Goal: Use online tool/utility: Utilize a website feature to perform a specific function

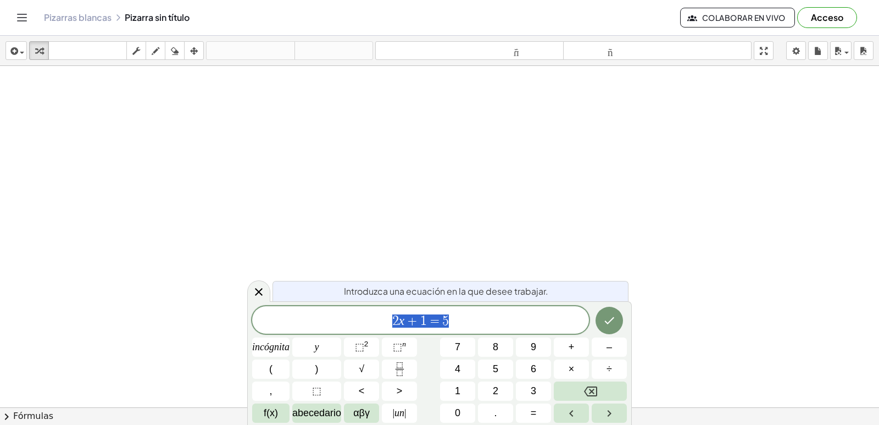
drag, startPoint x: 579, startPoint y: 123, endPoint x: 648, endPoint y: 166, distance: 81.7
click at [580, 123] on div at bounding box center [439, 432] width 879 height 732
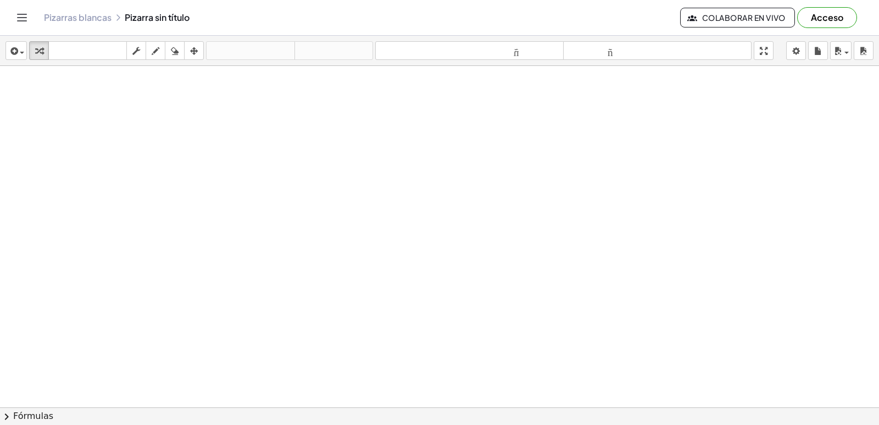
click at [761, 282] on div at bounding box center [439, 432] width 879 height 732
click at [832, 381] on div at bounding box center [439, 432] width 879 height 732
click at [408, 132] on div at bounding box center [439, 432] width 879 height 732
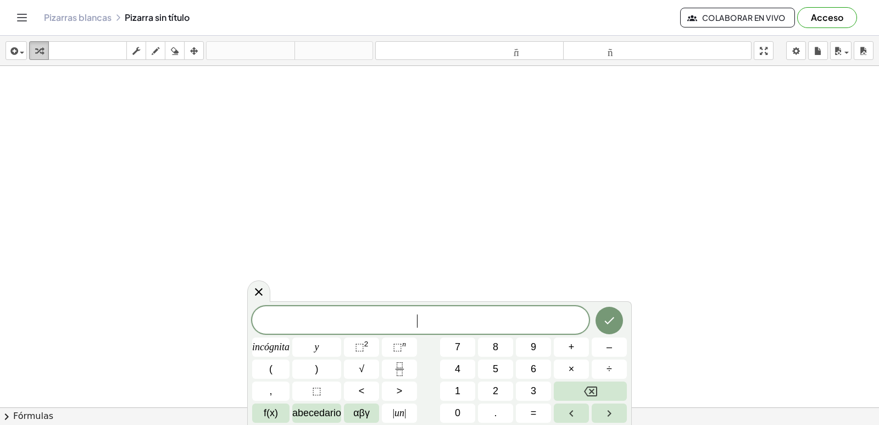
click at [46, 49] on div "button" at bounding box center [39, 50] width 14 height 13
click at [44, 52] on div "button" at bounding box center [39, 50] width 14 height 13
click at [791, 46] on body "Actividades matemáticas fáciles de comprender Empezar Banco de actividades Trab…" at bounding box center [439, 212] width 879 height 425
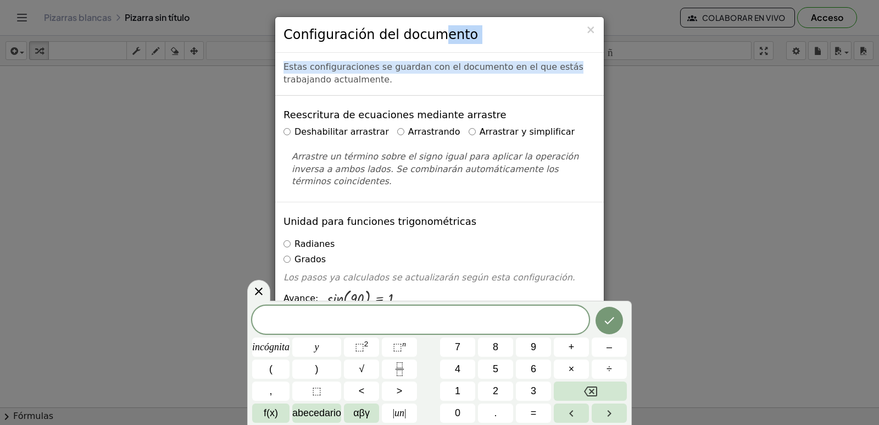
drag, startPoint x: 670, startPoint y: 63, endPoint x: 692, endPoint y: 63, distance: 22.0
click at [695, 63] on div "× Configuración del documento Estas configuraciones se guardan con el documento…" at bounding box center [439, 212] width 879 height 425
click at [529, 46] on div "× Configuración del documento" at bounding box center [439, 35] width 329 height 36
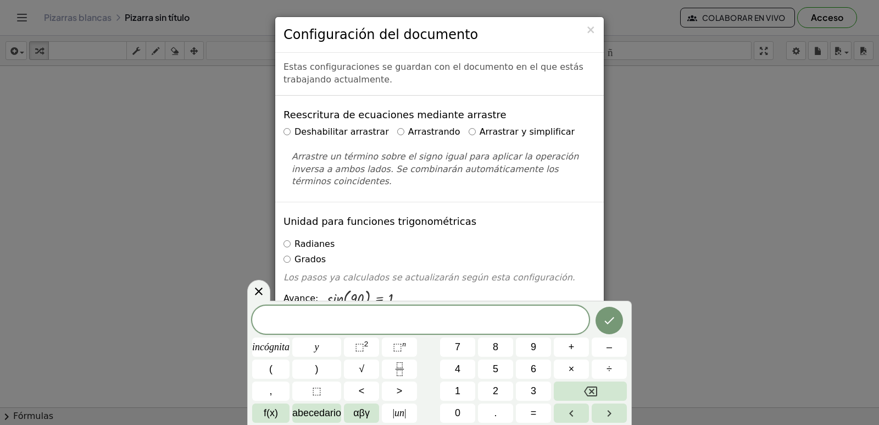
drag, startPoint x: 476, startPoint y: 22, endPoint x: 498, endPoint y: 150, distance: 129.9
click at [478, 0] on html "Actividades matemáticas fáciles de comprender Empezar Banco de actividades Trab…" at bounding box center [439, 212] width 879 height 425
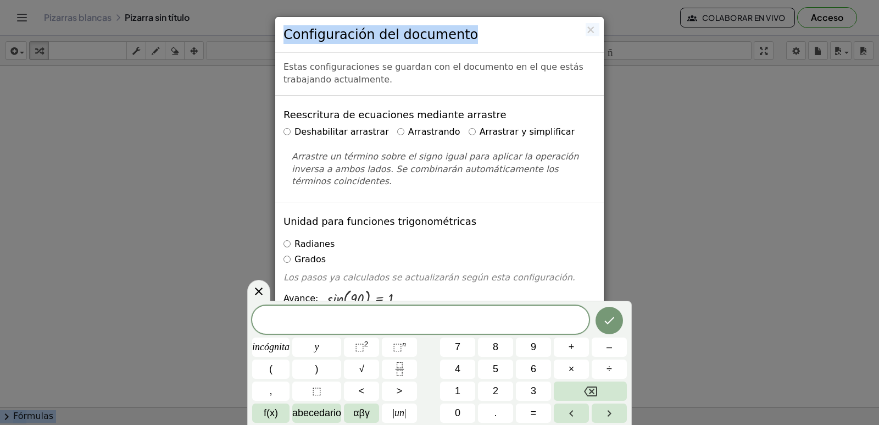
click at [446, 222] on div "Unidad para funciones trigonométricas Radianes Grados Los pasos ya calculados s…" at bounding box center [439, 259] width 329 height 114
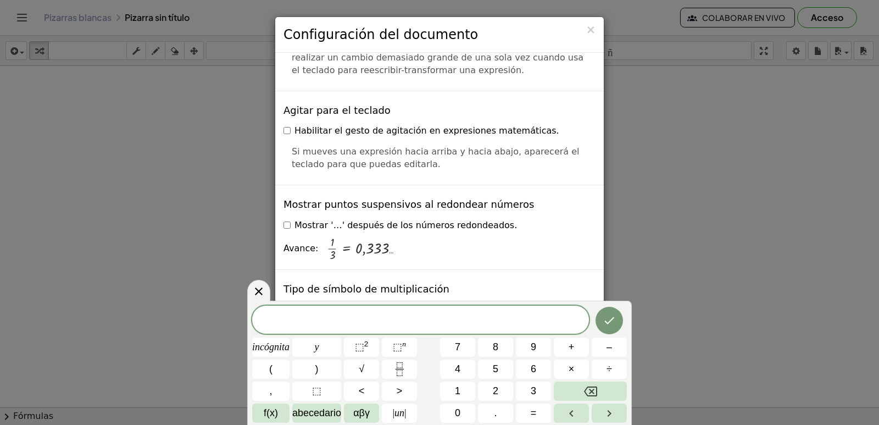
scroll to position [2673, 0]
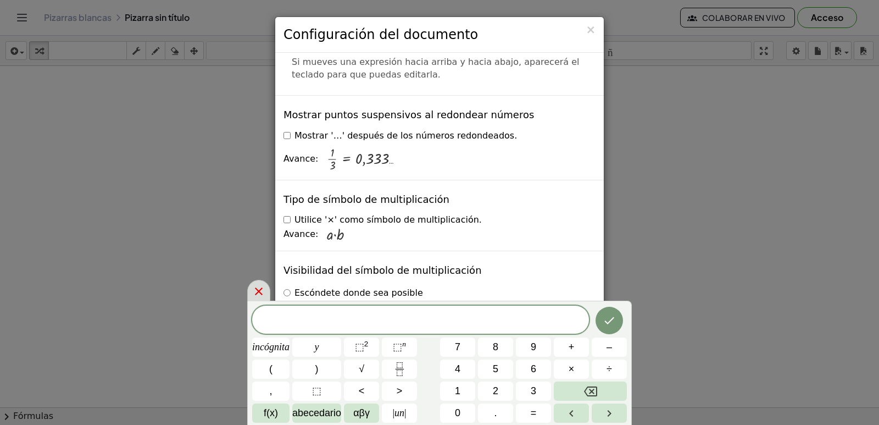
click at [263, 294] on icon at bounding box center [258, 291] width 13 height 13
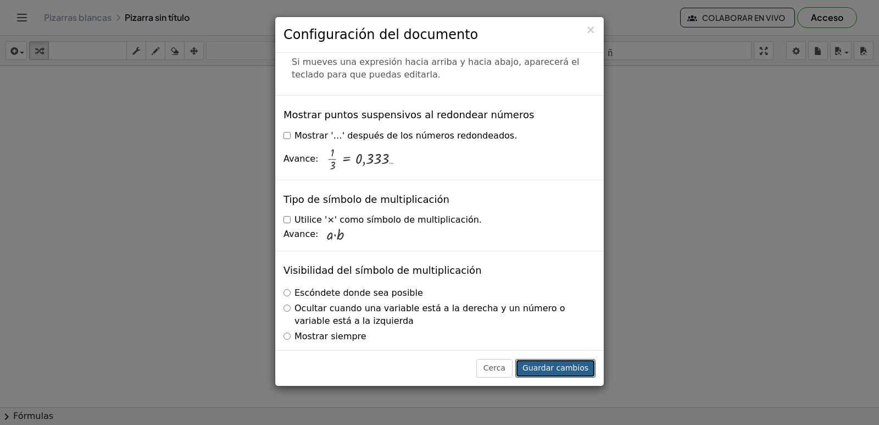
click at [534, 370] on font "Guardar cambios" at bounding box center [555, 367] width 66 height 9
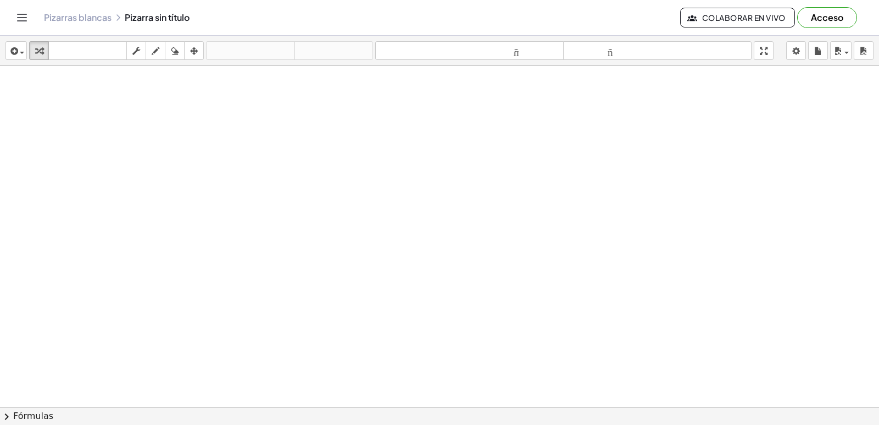
click at [405, 266] on div at bounding box center [439, 432] width 879 height 732
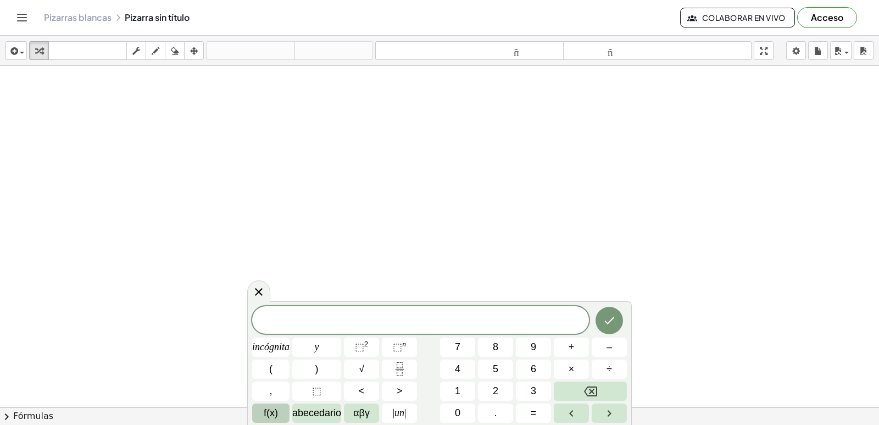
click at [266, 405] on font "f(x)" at bounding box center [271, 412] width 14 height 11
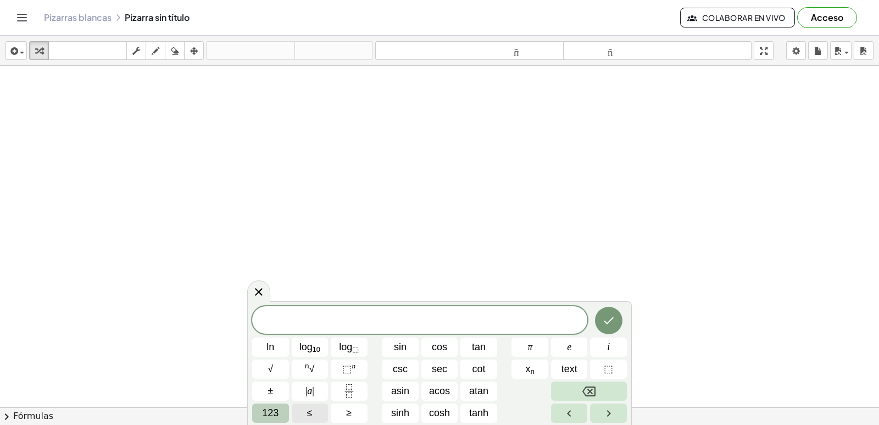
click at [269, 405] on span "123" at bounding box center [270, 412] width 16 height 15
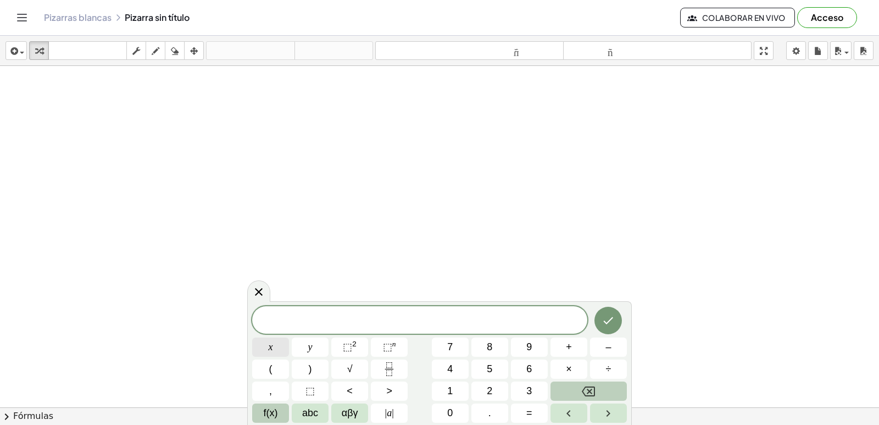
click at [267, 343] on button "x" at bounding box center [270, 346] width 37 height 19
click at [355, 348] on span "⬚ 2" at bounding box center [350, 347] width 14 height 15
click at [603, 313] on icon "Done" at bounding box center [608, 317] width 13 height 13
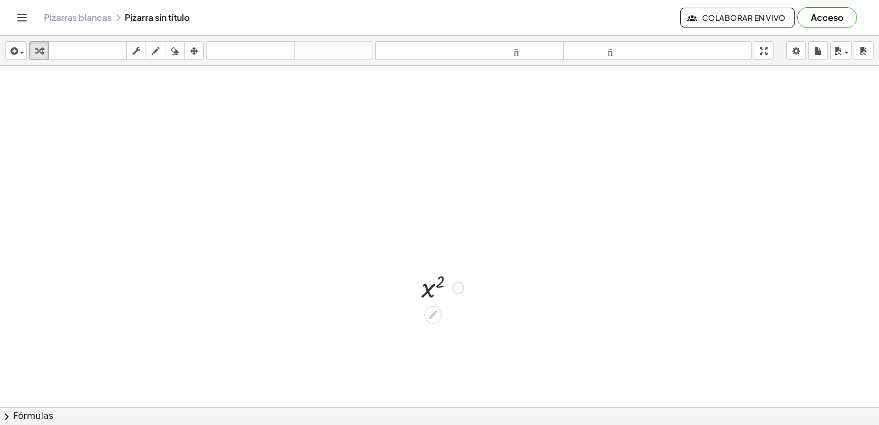
click at [425, 284] on div at bounding box center [442, 287] width 53 height 36
click at [436, 293] on div at bounding box center [442, 287] width 53 height 36
click at [452, 290] on div at bounding box center [458, 288] width 12 height 12
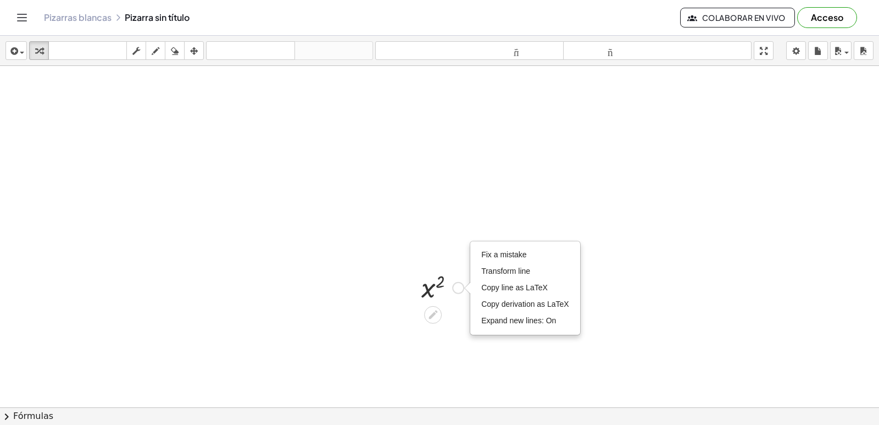
click at [433, 281] on div at bounding box center [442, 287] width 53 height 36
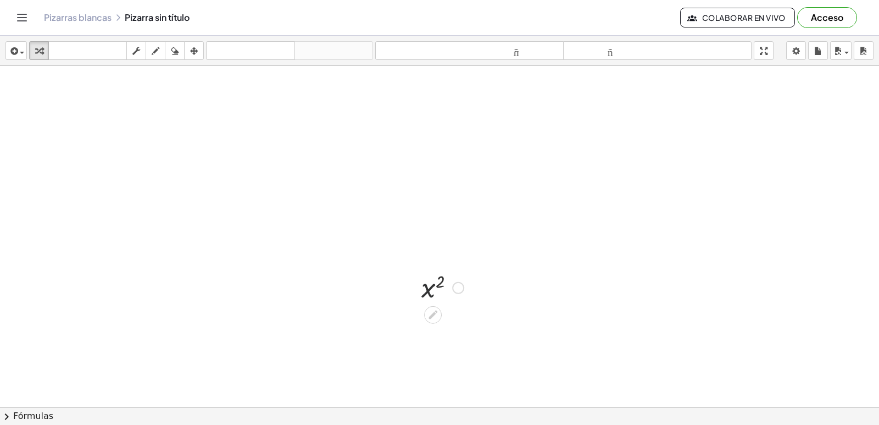
drag, startPoint x: 433, startPoint y: 285, endPoint x: 394, endPoint y: 222, distance: 74.2
click at [435, 286] on div at bounding box center [442, 287] width 53 height 36
click at [662, 205] on div at bounding box center [439, 432] width 879 height 732
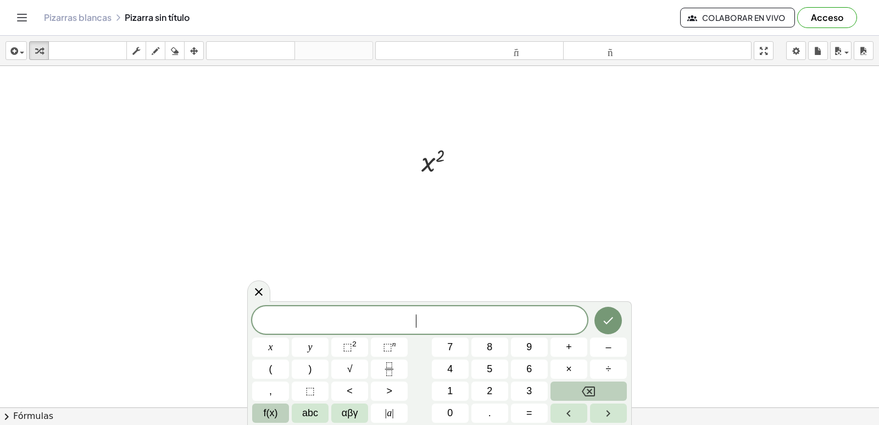
scroll to position [110, 0]
click at [199, 52] on div "button" at bounding box center [194, 50] width 14 height 13
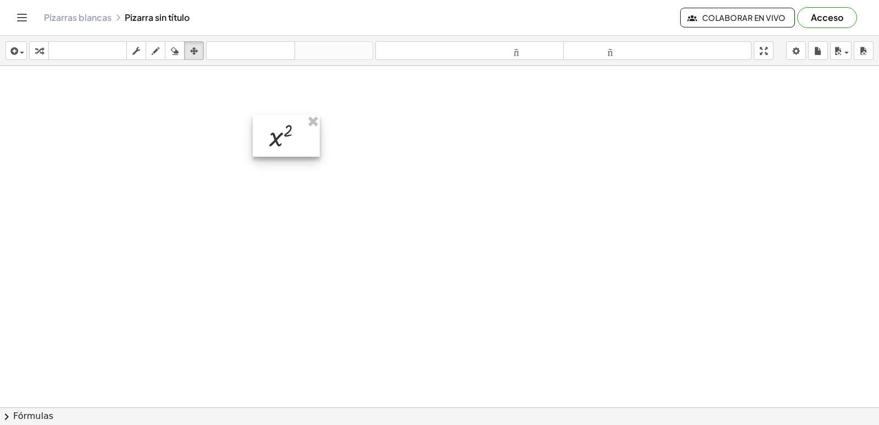
drag, startPoint x: 424, startPoint y: 172, endPoint x: 255, endPoint y: 118, distance: 176.9
click at [271, 131] on div at bounding box center [286, 136] width 67 height 42
drag, startPoint x: 40, startPoint y: 44, endPoint x: 46, endPoint y: 47, distance: 5.9
click at [41, 44] on icon "button" at bounding box center [39, 50] width 8 height 13
click at [264, 135] on div at bounding box center [261, 135] width 16 height 42
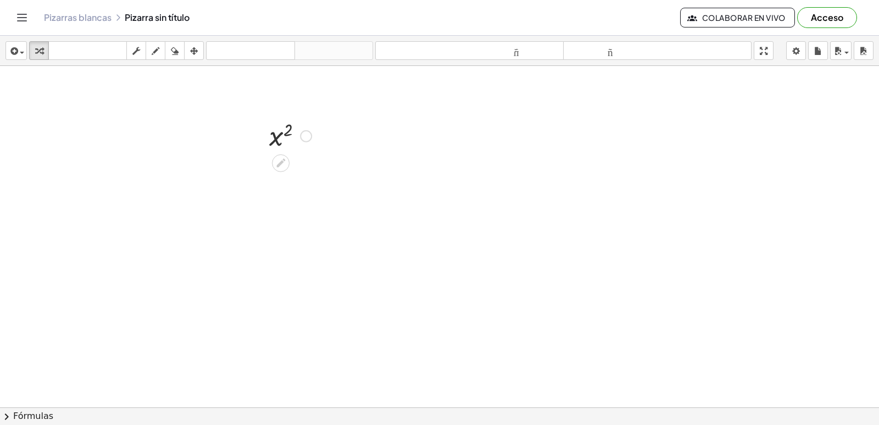
click at [290, 143] on div at bounding box center [290, 135] width 53 height 36
drag, startPoint x: 290, startPoint y: 143, endPoint x: 357, endPoint y: 171, distance: 71.9
click at [291, 143] on div at bounding box center [290, 135] width 53 height 36
click at [383, 178] on div at bounding box center [439, 322] width 879 height 732
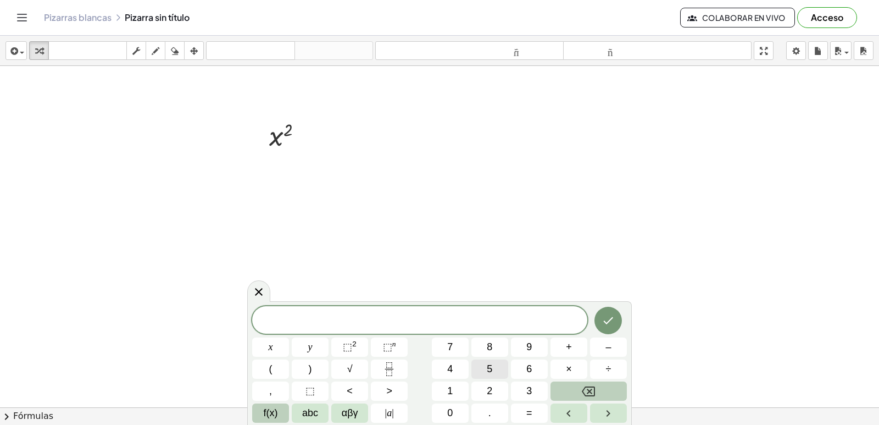
click at [498, 378] on button "5" at bounding box center [489, 368] width 37 height 19
click at [281, 338] on button "x" at bounding box center [270, 346] width 37 height 19
click at [392, 353] on span "⬚ n" at bounding box center [389, 347] width 13 height 15
click at [454, 370] on button "4" at bounding box center [450, 368] width 37 height 19
click at [618, 320] on button "Hecho" at bounding box center [607, 317] width 27 height 27
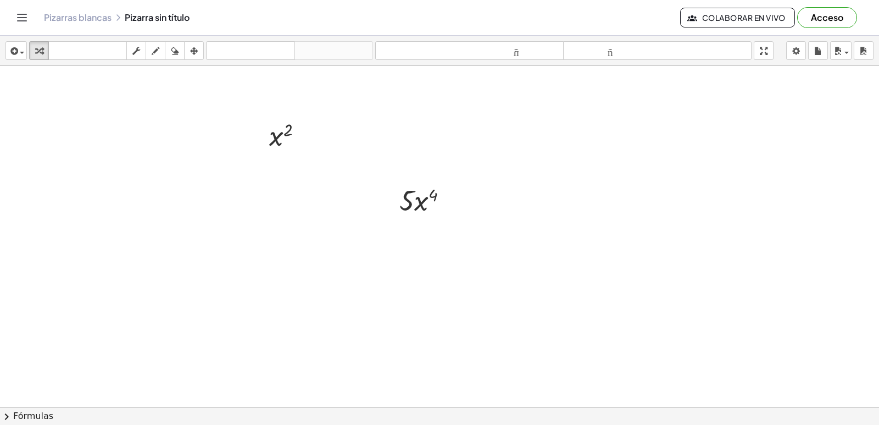
click at [411, 259] on div at bounding box center [439, 322] width 879 height 732
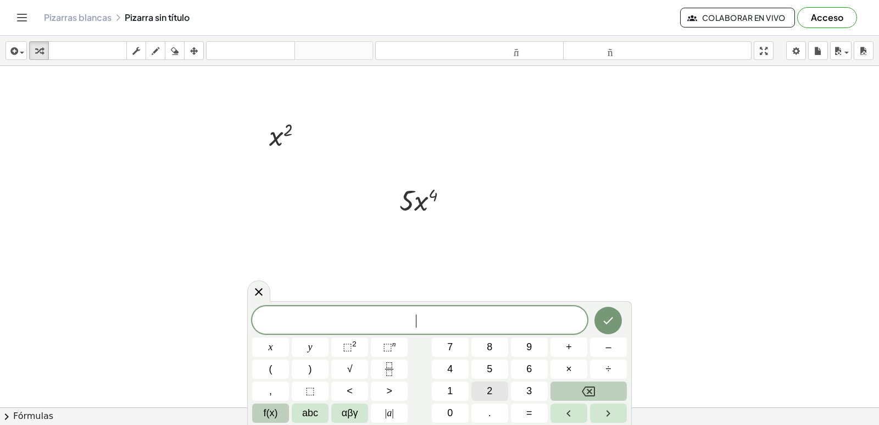
click at [489, 384] on span "2" at bounding box center [489, 390] width 5 height 15
click at [459, 405] on button "0" at bounding box center [450, 412] width 37 height 19
click at [281, 342] on button "x" at bounding box center [270, 346] width 37 height 19
click at [399, 347] on button "⬚ n" at bounding box center [389, 346] width 37 height 19
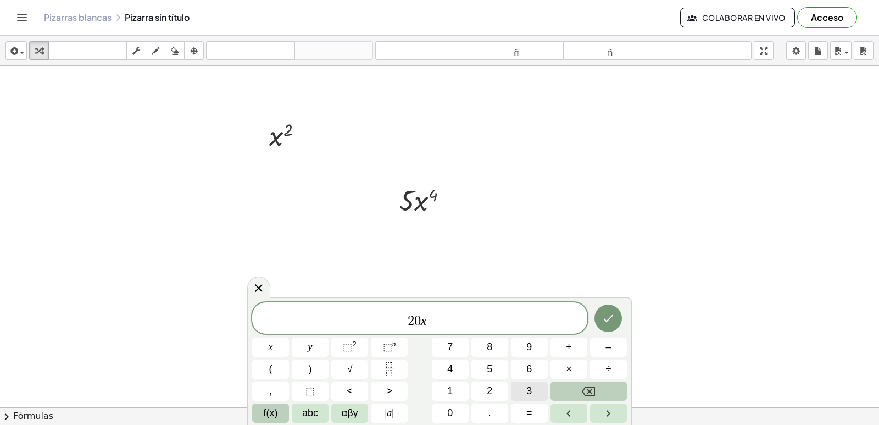
click at [516, 385] on button "3" at bounding box center [529, 390] width 37 height 19
click at [617, 320] on button "Hecho" at bounding box center [607, 317] width 27 height 27
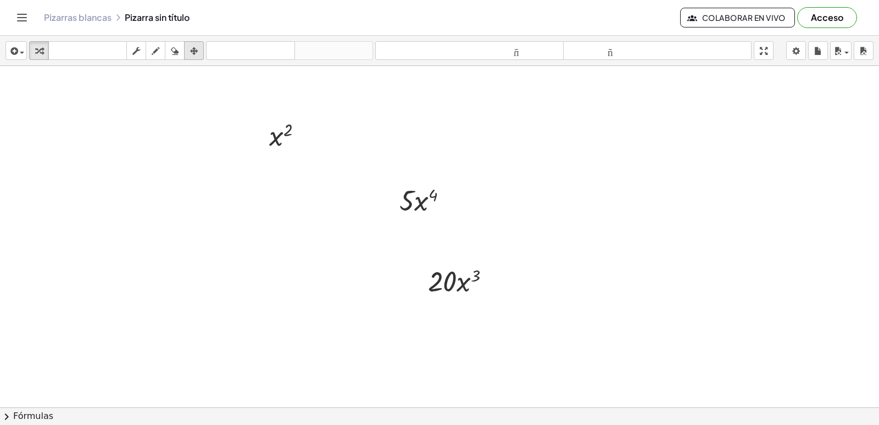
click at [196, 55] on icon "button" at bounding box center [194, 50] width 8 height 13
drag, startPoint x: 414, startPoint y: 235, endPoint x: 428, endPoint y: 251, distance: 21.5
click at [428, 251] on div at bounding box center [425, 253] width 96 height 43
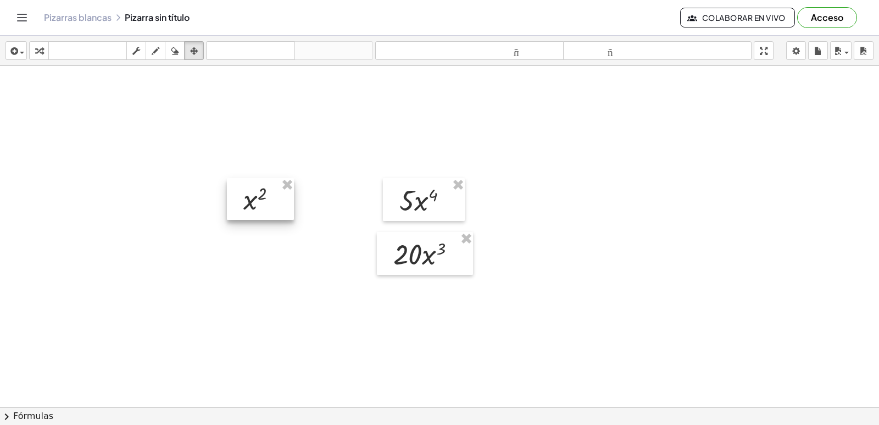
drag, startPoint x: 296, startPoint y: 149, endPoint x: 282, endPoint y: 202, distance: 54.5
click at [279, 207] on div at bounding box center [260, 199] width 67 height 42
drag, startPoint x: 40, startPoint y: 55, endPoint x: 46, endPoint y: 56, distance: 6.6
click at [40, 55] on icon "button" at bounding box center [39, 50] width 8 height 13
click at [607, 218] on div at bounding box center [439, 322] width 879 height 732
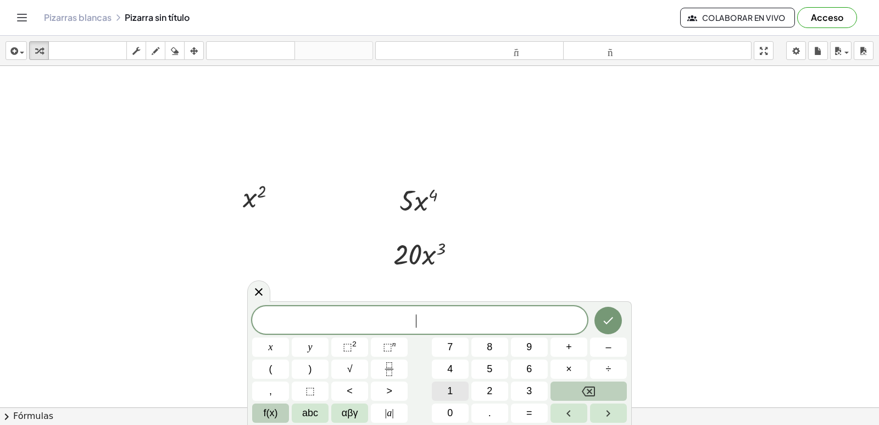
click at [468, 392] on button "1" at bounding box center [450, 390] width 37 height 19
click at [455, 405] on button "0" at bounding box center [450, 412] width 37 height 19
click at [273, 341] on button "x" at bounding box center [270, 346] width 37 height 19
click at [384, 345] on span "⬚" at bounding box center [387, 346] width 9 height 11
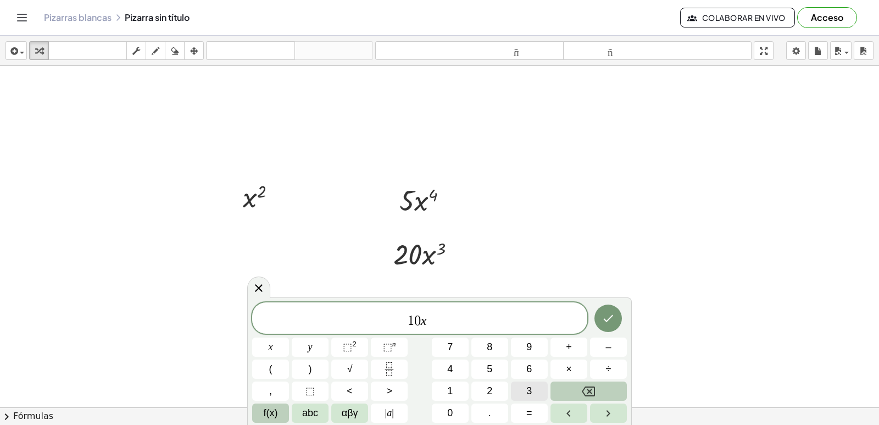
click at [524, 391] on button "3" at bounding box center [529, 390] width 37 height 19
click at [610, 365] on span "÷" at bounding box center [608, 368] width 5 height 15
click at [594, 392] on button "Backspace" at bounding box center [588, 390] width 76 height 19
click at [576, 347] on button "+" at bounding box center [568, 346] width 37 height 19
click at [498, 389] on button "2" at bounding box center [489, 390] width 37 height 19
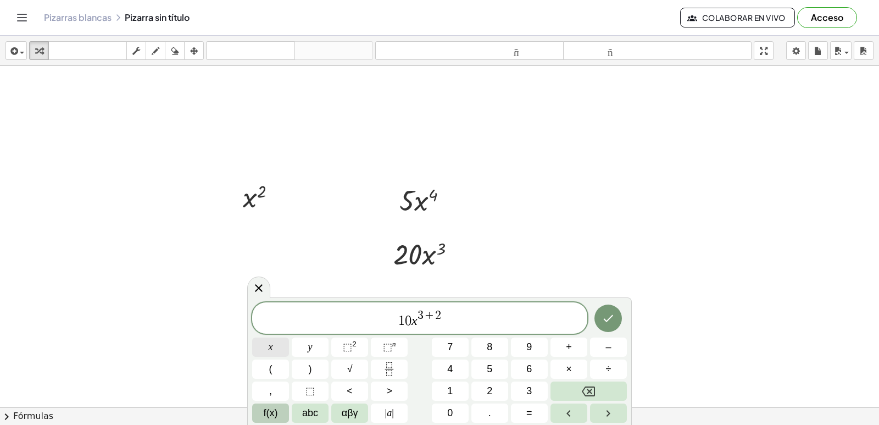
click at [269, 344] on span "x" at bounding box center [271, 347] width 4 height 15
click at [587, 392] on icon "Backspace" at bounding box center [588, 391] width 13 height 13
click at [311, 389] on span "⬚" at bounding box center [309, 390] width 9 height 15
click at [321, 389] on button "⬚" at bounding box center [310, 390] width 37 height 19
click at [609, 394] on button "Backspace" at bounding box center [588, 390] width 76 height 19
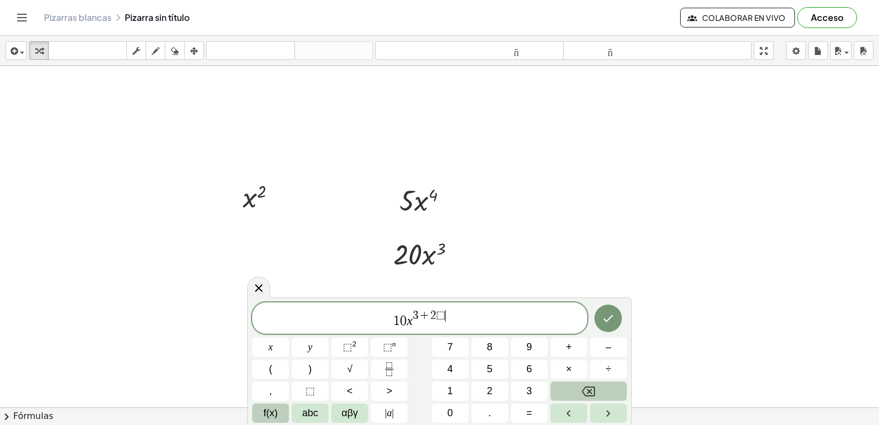
click at [607, 394] on button "Backspace" at bounding box center [588, 390] width 76 height 19
click at [606, 394] on button "Backspace" at bounding box center [588, 390] width 76 height 19
click at [523, 387] on button "3" at bounding box center [529, 390] width 37 height 19
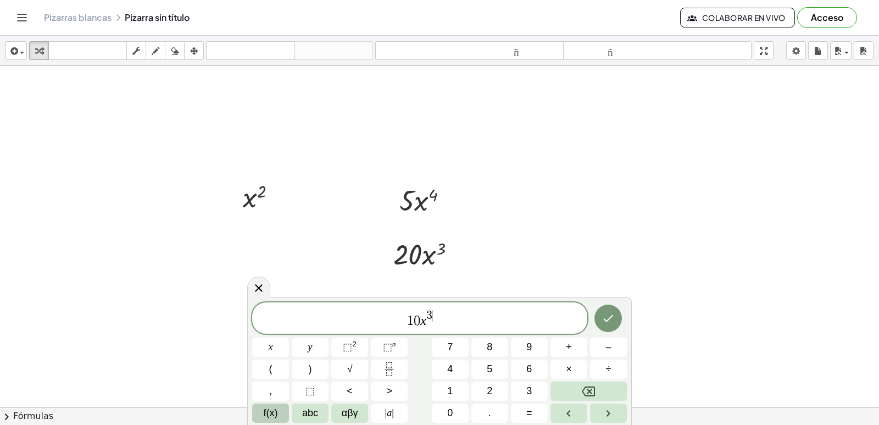
click at [452, 325] on span "1 0 x 3 ​" at bounding box center [419, 319] width 335 height 20
click at [567, 346] on span "+" at bounding box center [569, 347] width 6 height 15
click at [492, 393] on span "2" at bounding box center [489, 390] width 5 height 15
click at [276, 346] on button "x" at bounding box center [270, 346] width 37 height 19
click at [614, 318] on icon "Hecho" at bounding box center [608, 317] width 13 height 13
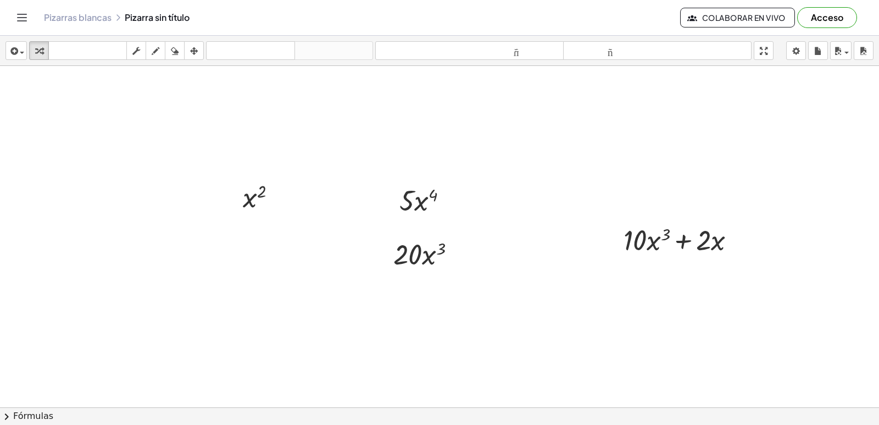
click at [797, 353] on div at bounding box center [439, 322] width 879 height 732
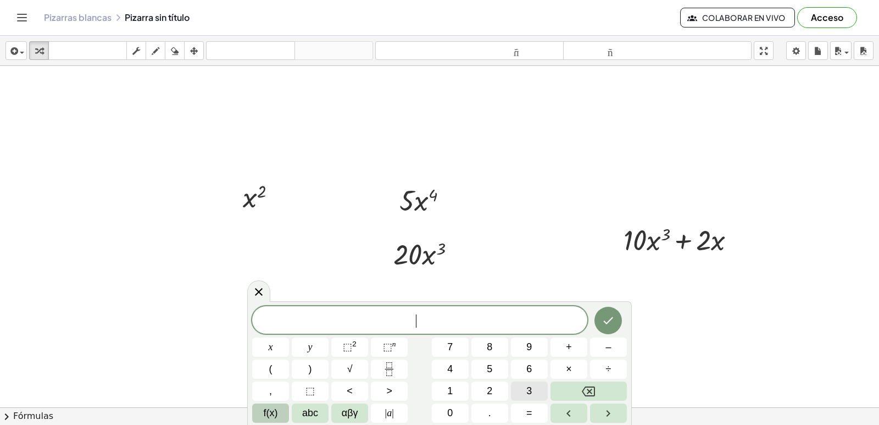
click at [526, 392] on span "3" at bounding box center [528, 390] width 5 height 15
click at [575, 362] on button "×" at bounding box center [568, 368] width 37 height 19
click at [461, 393] on button "1" at bounding box center [450, 390] width 37 height 19
click at [458, 405] on button "0" at bounding box center [450, 412] width 37 height 19
click at [275, 347] on button "x" at bounding box center [270, 346] width 37 height 19
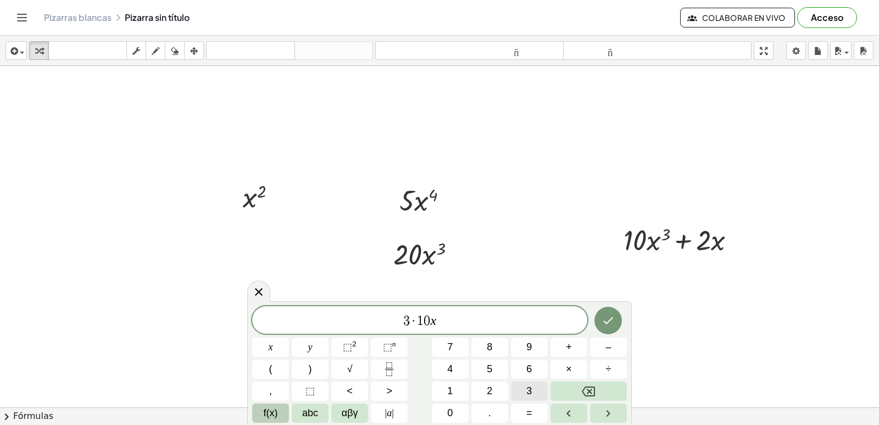
click at [522, 391] on button "3" at bounding box center [529, 390] width 37 height 19
click at [611, 348] on button "–" at bounding box center [608, 346] width 37 height 19
click at [448, 388] on span "1" at bounding box center [449, 390] width 5 height 15
click at [597, 392] on button "Backspace" at bounding box center [588, 390] width 76 height 19
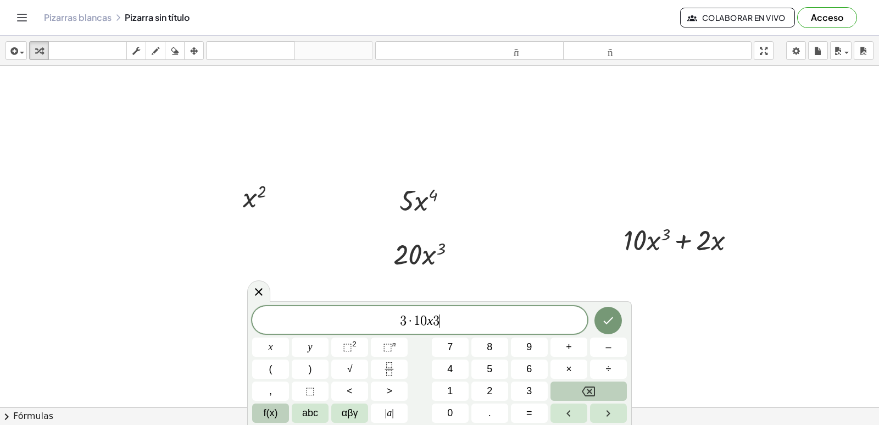
click at [597, 392] on button "Backspace" at bounding box center [588, 390] width 76 height 19
click at [385, 347] on span "⬚" at bounding box center [387, 346] width 9 height 11
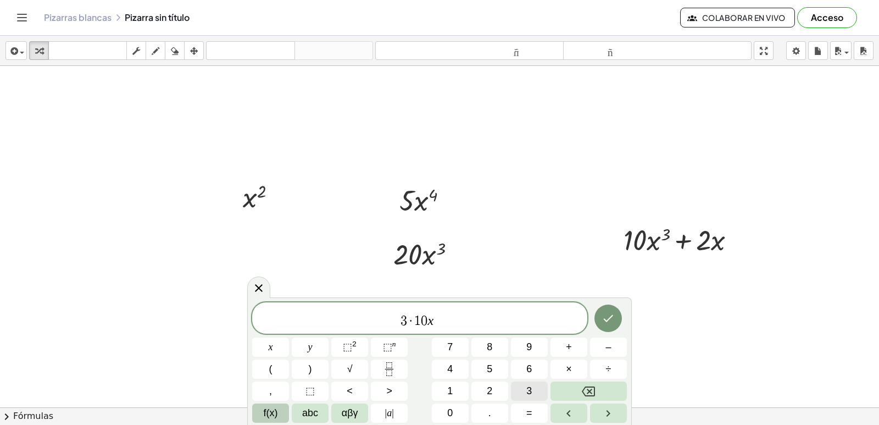
click at [524, 389] on button "3" at bounding box center [529, 390] width 37 height 19
click at [603, 344] on button "–" at bounding box center [608, 346] width 37 height 19
click at [455, 388] on button "1" at bounding box center [450, 390] width 37 height 19
click at [458, 315] on span "3 · 1 0 x 3 − 1 ​" at bounding box center [419, 319] width 335 height 20
click at [571, 347] on span "+" at bounding box center [569, 347] width 6 height 15
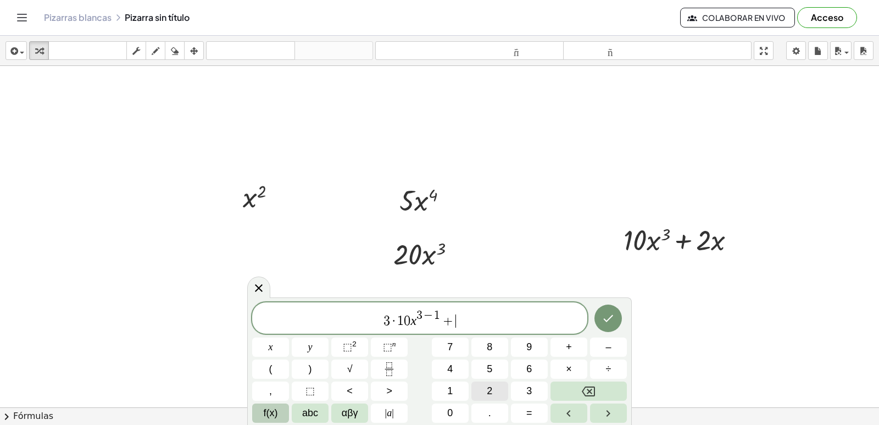
click at [484, 391] on button "2" at bounding box center [489, 390] width 37 height 19
click at [277, 344] on button "x" at bounding box center [270, 346] width 37 height 19
click at [391, 349] on span "⬚" at bounding box center [387, 346] width 9 height 11
click at [450, 386] on span "1" at bounding box center [449, 390] width 5 height 15
click at [615, 344] on button "–" at bounding box center [608, 346] width 37 height 19
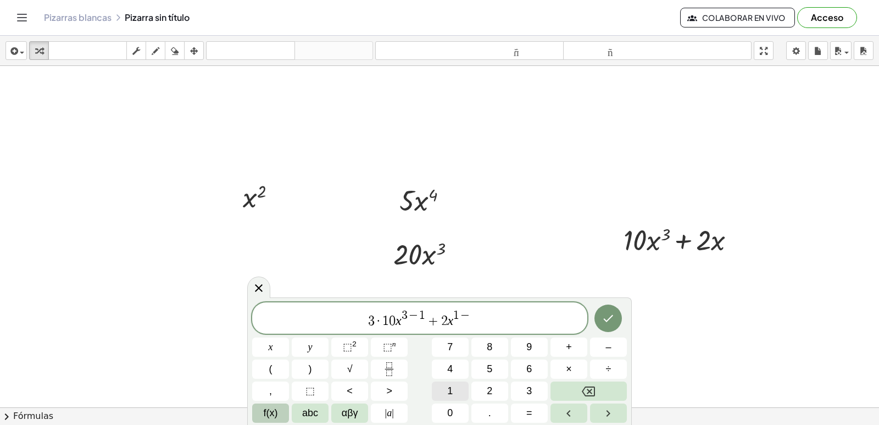
click at [464, 386] on button "1" at bounding box center [450, 390] width 37 height 19
click at [604, 317] on icon "Hecho" at bounding box center [608, 317] width 13 height 13
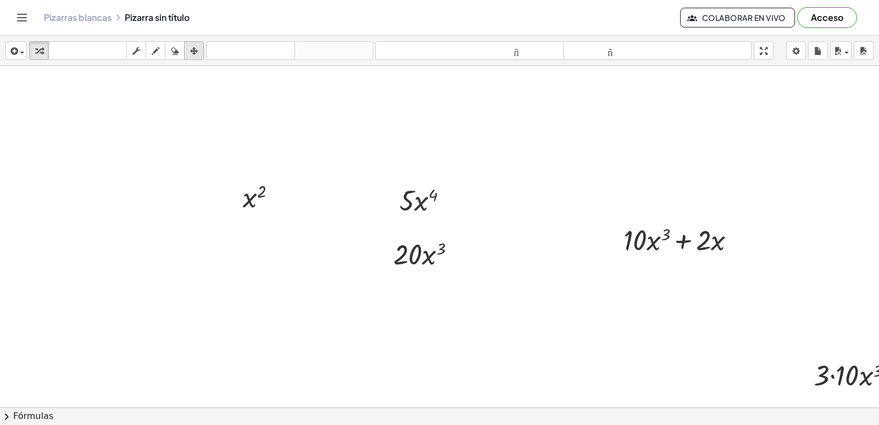
click at [195, 51] on icon "button" at bounding box center [194, 50] width 8 height 13
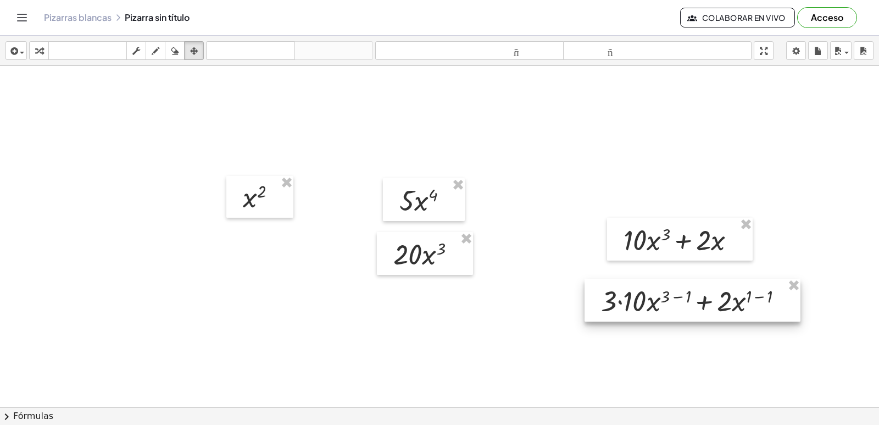
drag, startPoint x: 764, startPoint y: 384, endPoint x: 606, endPoint y: 312, distance: 173.8
click at [606, 312] on div at bounding box center [693, 300] width 216 height 43
click at [38, 43] on button "transformar" at bounding box center [39, 50] width 20 height 19
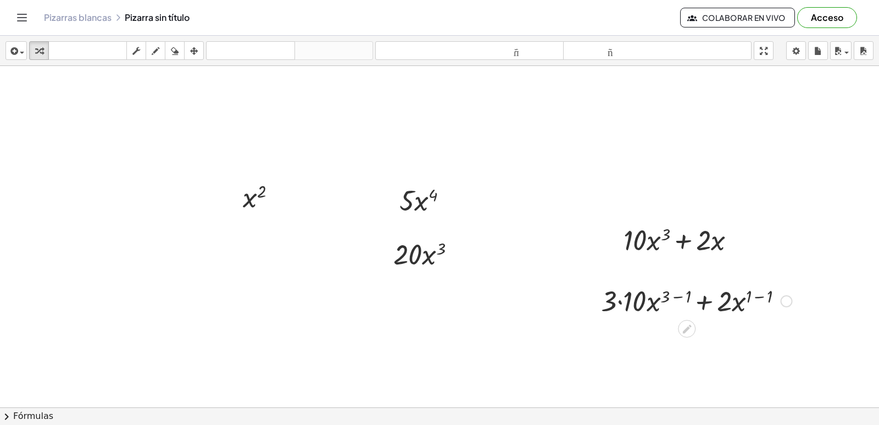
click at [621, 300] on div at bounding box center [697, 299] width 202 height 37
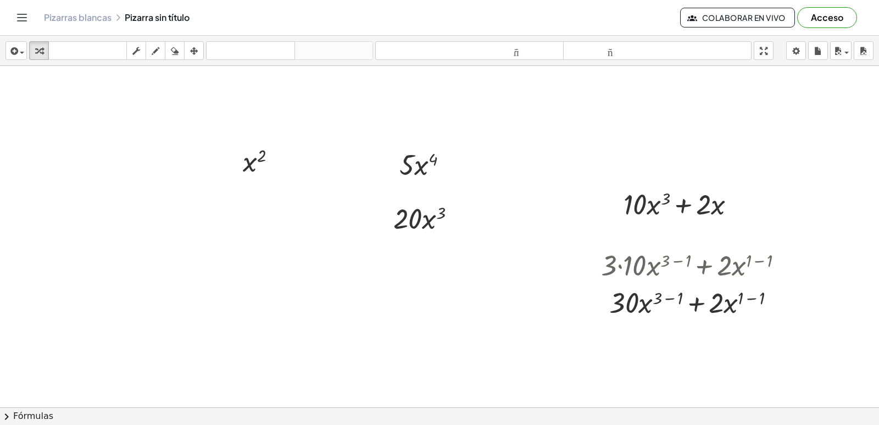
scroll to position [165, 0]
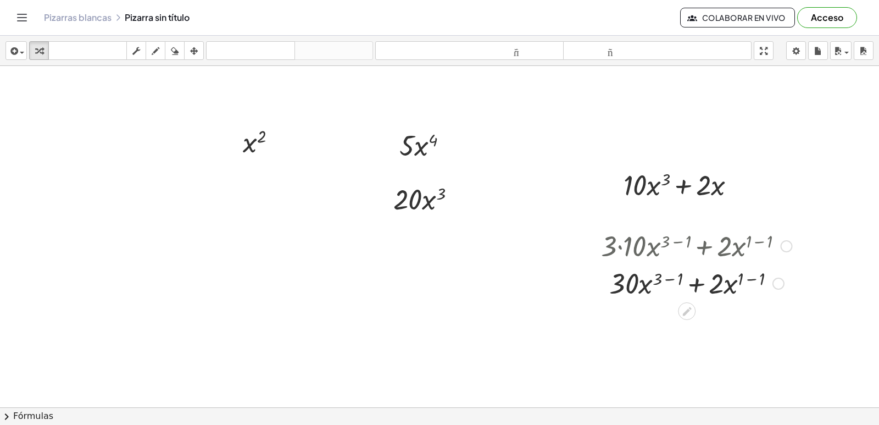
click at [668, 277] on div at bounding box center [697, 282] width 202 height 37
click at [687, 246] on div "+ · 3 · 10 · x ( + 3 − 1 ) + · 2 · x ( + 1 − 1 ) + · 30 · x ( + 3 − 1 ) + · 2 ·…" at bounding box center [687, 246] width 0 height 0
click at [736, 319] on div at bounding box center [697, 319] width 202 height 37
click at [730, 324] on div at bounding box center [697, 319] width 202 height 37
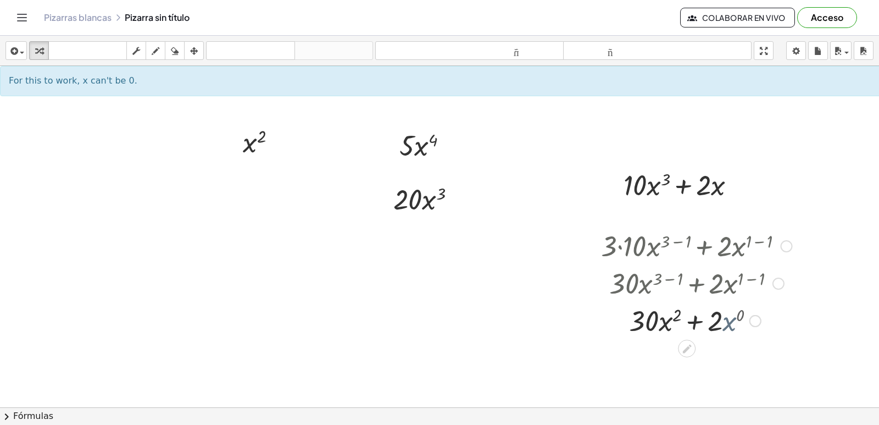
click at [713, 326] on div at bounding box center [697, 319] width 202 height 37
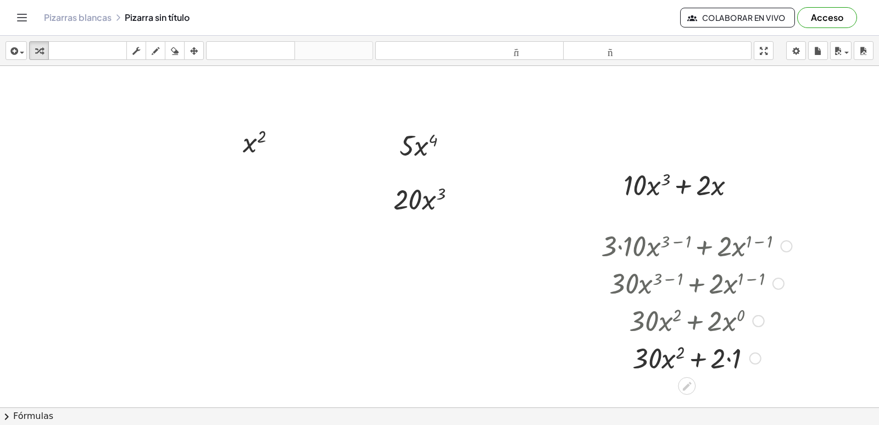
click at [728, 350] on div at bounding box center [697, 356] width 202 height 37
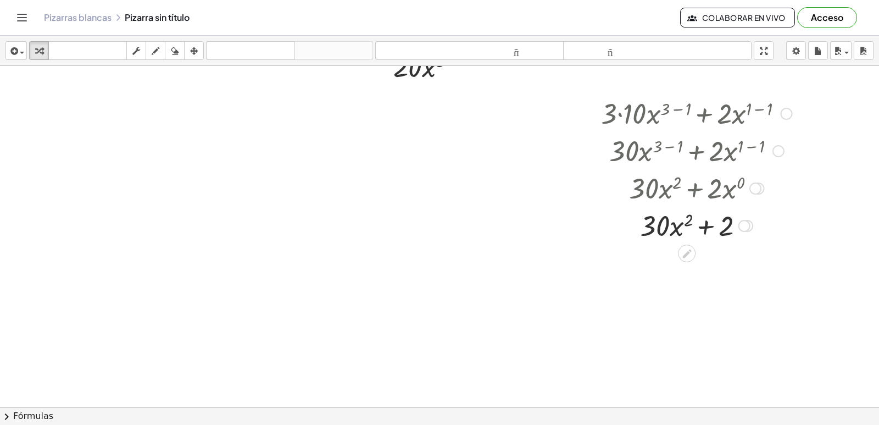
scroll to position [220, 0]
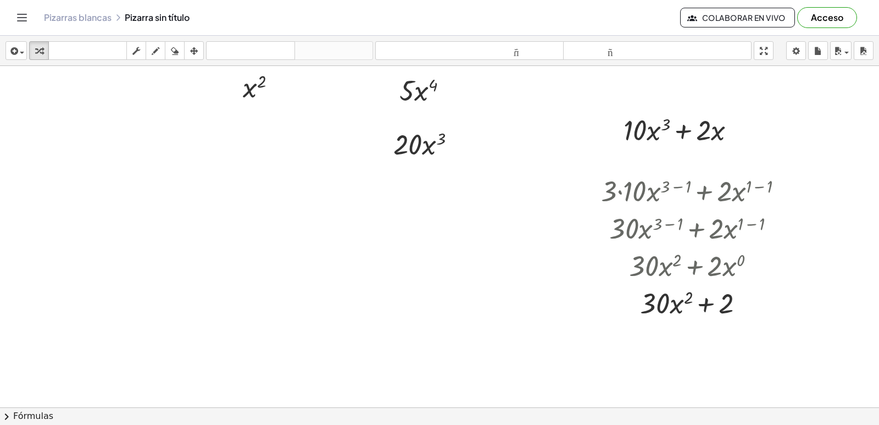
click at [301, 198] on div at bounding box center [508, 212] width 1016 height 732
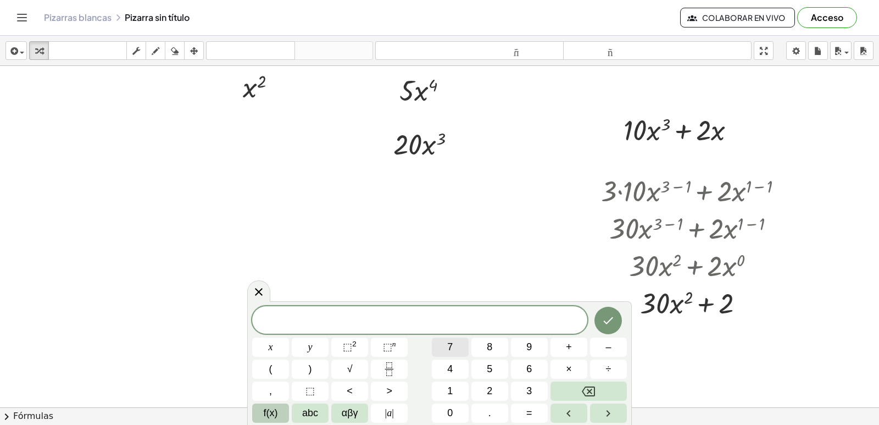
click at [454, 347] on button "7" at bounding box center [450, 346] width 37 height 19
click at [279, 346] on button "x" at bounding box center [270, 346] width 37 height 19
click at [385, 342] on span "⬚" at bounding box center [387, 346] width 9 height 11
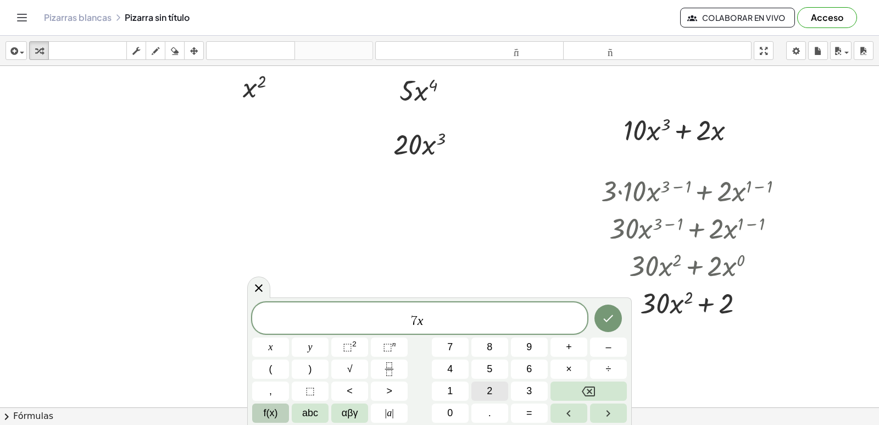
click at [505, 383] on button "2" at bounding box center [489, 390] width 37 height 19
click at [594, 396] on icon "Backspace" at bounding box center [588, 391] width 13 height 10
click at [535, 383] on button "3" at bounding box center [529, 390] width 37 height 19
click at [475, 328] on span "7 x 3 ​" at bounding box center [419, 319] width 335 height 20
click at [609, 348] on span "–" at bounding box center [607, 347] width 5 height 15
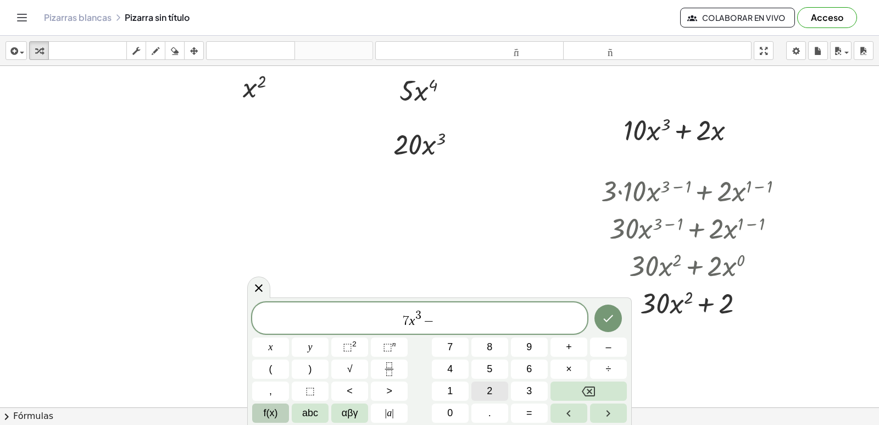
click at [492, 387] on span "2" at bounding box center [489, 390] width 5 height 15
click at [285, 344] on button "x" at bounding box center [270, 346] width 37 height 19
click at [571, 348] on span "+" at bounding box center [569, 347] width 6 height 15
click at [483, 369] on button "5" at bounding box center [489, 368] width 37 height 19
click at [612, 315] on icon "Hecho" at bounding box center [608, 317] width 13 height 13
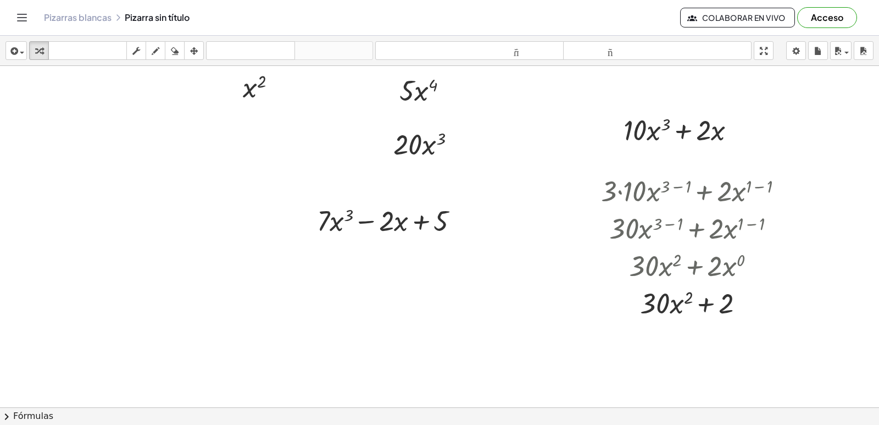
drag, startPoint x: 318, startPoint y: 262, endPoint x: 478, endPoint y: 389, distance: 205.0
click at [314, 264] on div at bounding box center [508, 212] width 1016 height 732
click at [0, 0] on button "2" at bounding box center [0, 0] width 0 height 0
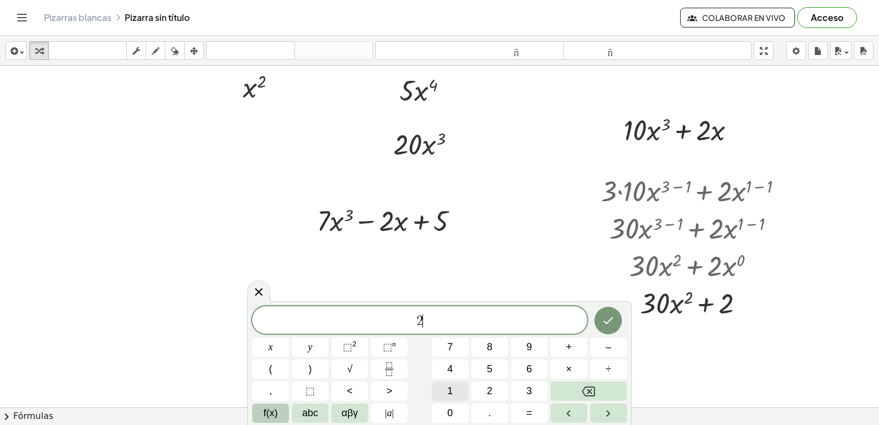
click at [458, 390] on button "1" at bounding box center [450, 390] width 37 height 19
click at [274, 338] on button "x" at bounding box center [270, 346] width 37 height 19
click at [378, 344] on button "⬚ n" at bounding box center [389, 346] width 37 height 19
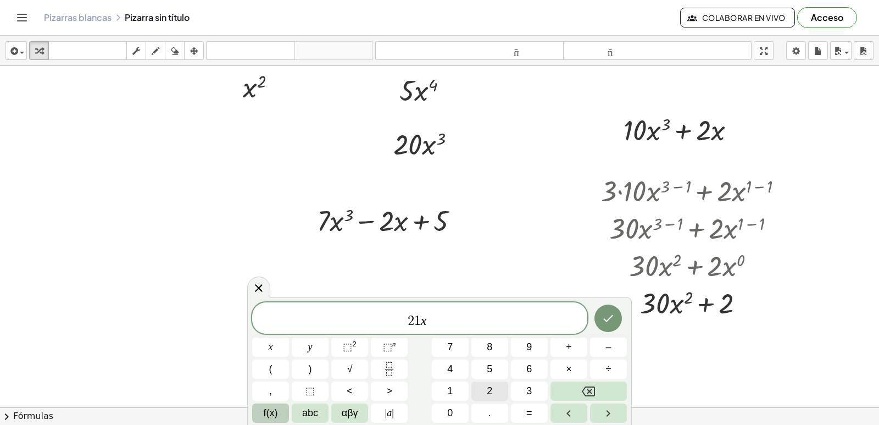
click at [486, 389] on button "2" at bounding box center [489, 390] width 37 height 19
click at [461, 331] on div "****** 2 1 x 2 ​" at bounding box center [419, 317] width 335 height 31
click at [611, 352] on button "–" at bounding box center [608, 346] width 37 height 19
click at [494, 384] on button "2" at bounding box center [489, 390] width 37 height 19
click at [280, 346] on button "x" at bounding box center [270, 346] width 37 height 19
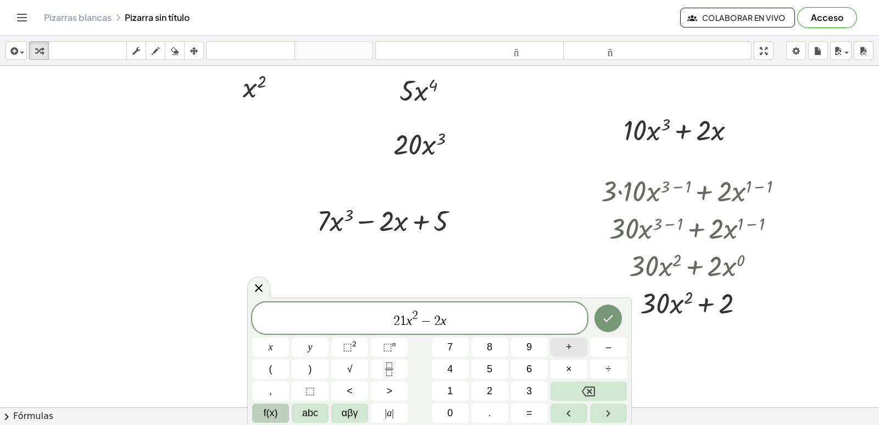
click at [572, 347] on button "+" at bounding box center [568, 346] width 37 height 19
click at [497, 379] on div "****** 2 1 x 2 − 2 x + ​ x y ⬚ 2 ⬚ n 7 8 9 + – ( ) √ 4 5 6 × ÷ , ⬚ < > 1 2 3 f(…" at bounding box center [439, 362] width 375 height 120
click at [498, 374] on button "5" at bounding box center [489, 368] width 37 height 19
click at [616, 322] on button "Hecho" at bounding box center [607, 317] width 27 height 27
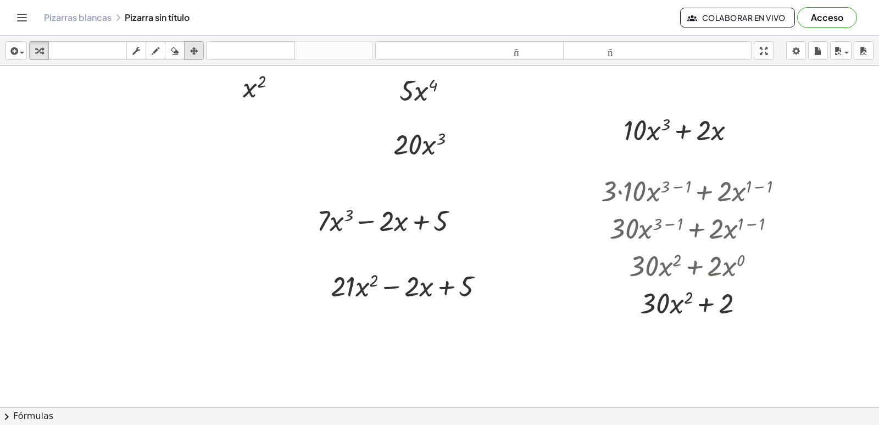
click at [203, 54] on button "arreglar" at bounding box center [194, 50] width 20 height 19
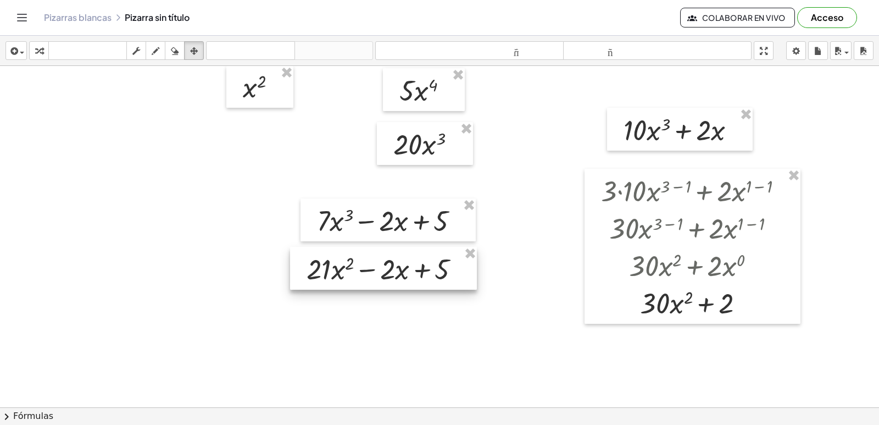
drag, startPoint x: 382, startPoint y: 277, endPoint x: 366, endPoint y: 261, distance: 22.9
click at [366, 261] on div at bounding box center [383, 268] width 187 height 43
click at [504, 319] on div at bounding box center [508, 212] width 1016 height 732
click at [45, 48] on div "button" at bounding box center [39, 50] width 14 height 13
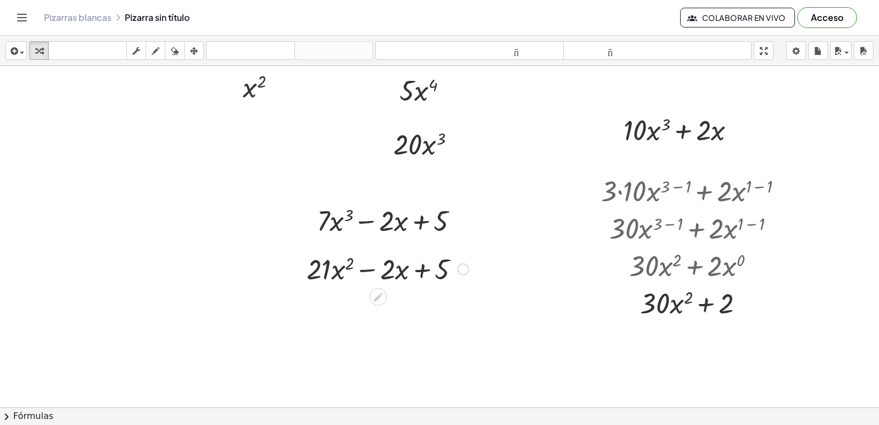
click at [375, 271] on div at bounding box center [387, 267] width 173 height 37
click at [430, 274] on div at bounding box center [387, 267] width 173 height 37
click at [425, 276] on div at bounding box center [387, 267] width 173 height 37
click at [41, 184] on div at bounding box center [508, 212] width 1016 height 732
click at [52, 186] on div at bounding box center [508, 212] width 1016 height 732
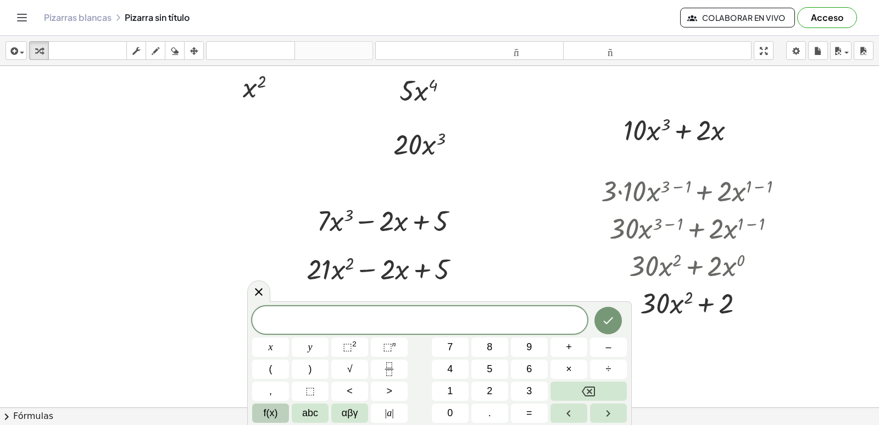
click at [55, 185] on div at bounding box center [508, 212] width 1016 height 732
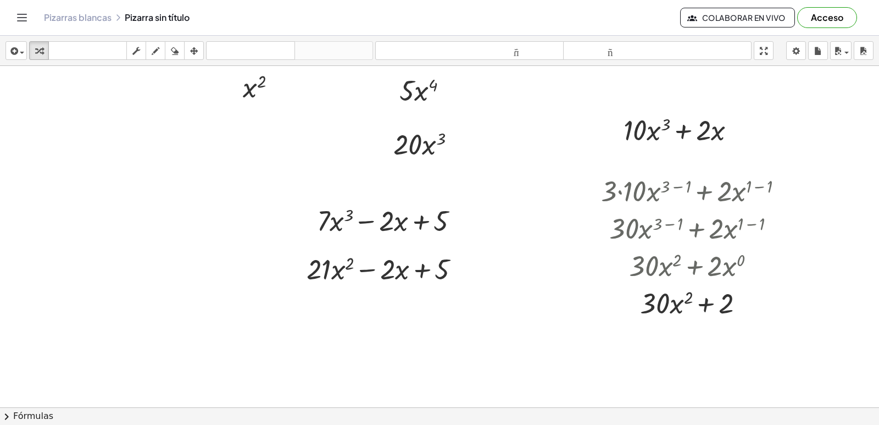
click at [0, 118] on div at bounding box center [508, 212] width 1016 height 732
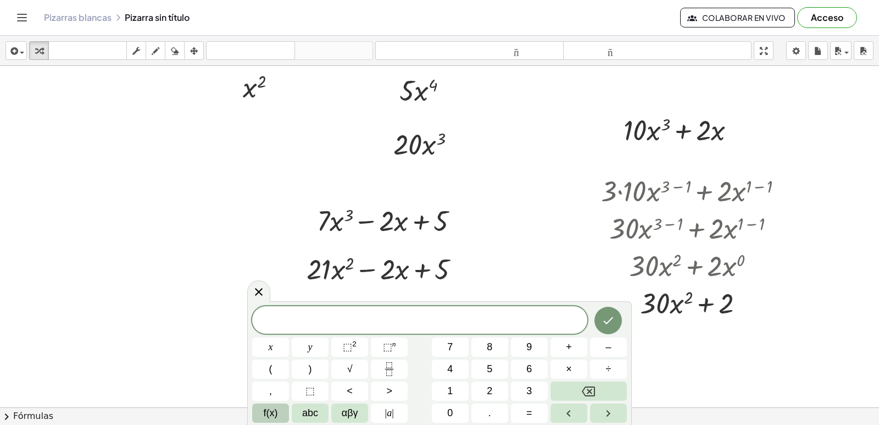
click at [80, 190] on div at bounding box center [508, 212] width 1016 height 732
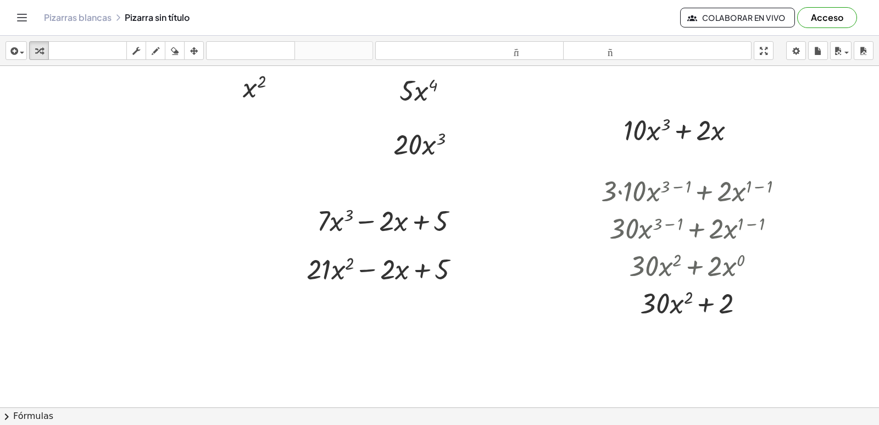
click at [80, 190] on div at bounding box center [508, 212] width 1016 height 732
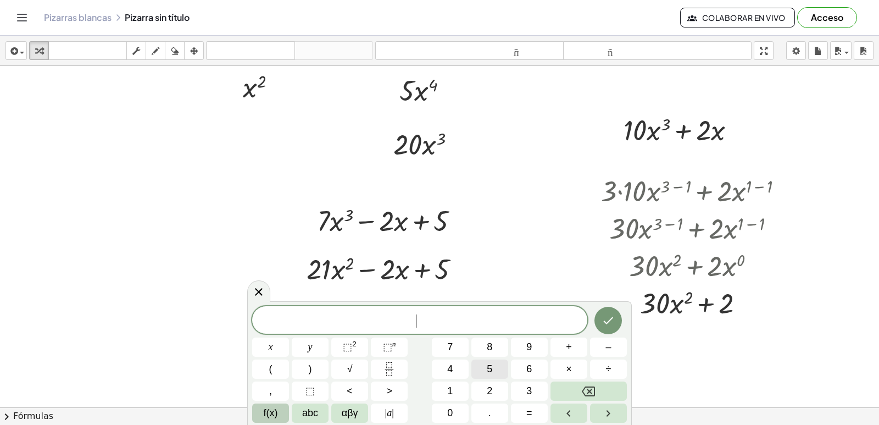
click at [476, 371] on button "5" at bounding box center [489, 368] width 37 height 19
click at [576, 368] on button "×" at bounding box center [568, 368] width 37 height 19
click at [590, 387] on icon "Backspace" at bounding box center [588, 391] width 13 height 10
click at [278, 348] on button "x" at bounding box center [270, 346] width 37 height 19
click at [395, 347] on sup "n" at bounding box center [394, 344] width 4 height 8
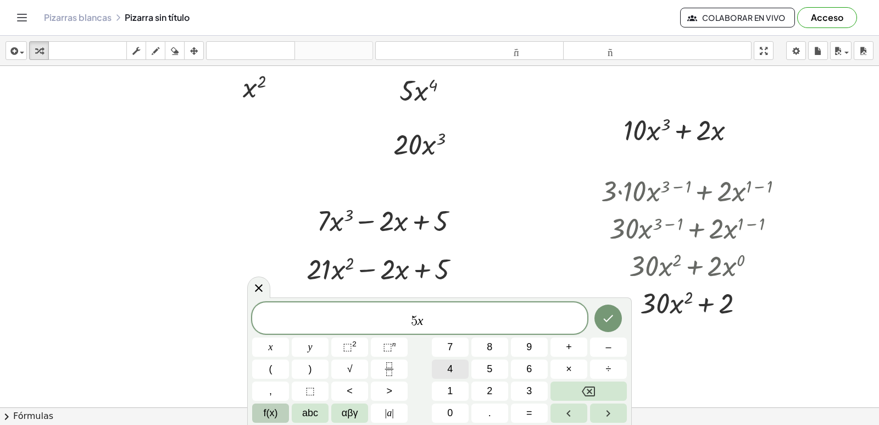
click at [457, 367] on button "4" at bounding box center [450, 368] width 37 height 19
click at [459, 334] on div "****** 5 x 4 x y ⬚ 2 ⬚ n 7 8 9 + – ( ) √ 4 5 6 × ÷ , ⬚ < > 1 2 3 f(x) abc αβγ |…" at bounding box center [439, 362] width 375 height 120
click at [461, 327] on span "5 x 4" at bounding box center [419, 319] width 335 height 20
click at [577, 350] on button "+" at bounding box center [568, 346] width 37 height 19
click at [531, 387] on span "3" at bounding box center [528, 390] width 5 height 15
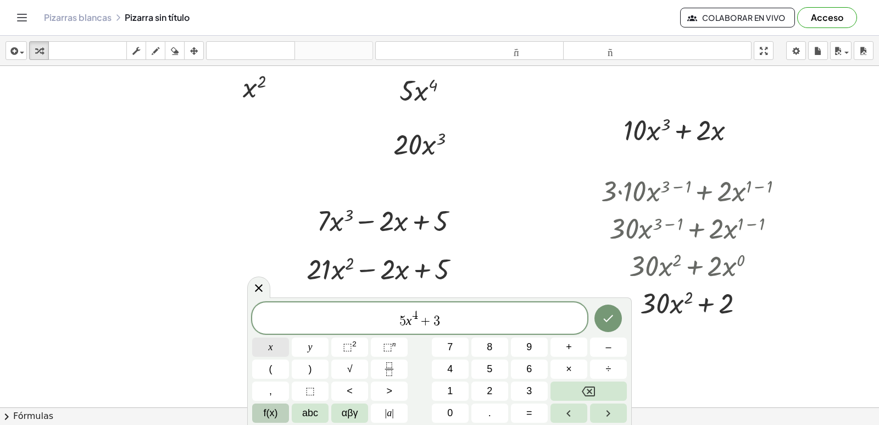
click at [271, 341] on span "x" at bounding box center [271, 347] width 4 height 15
click at [365, 341] on button "⬚ 2" at bounding box center [349, 346] width 37 height 19
click at [579, 346] on button "+" at bounding box center [568, 346] width 37 height 19
click at [491, 362] on span "5" at bounding box center [489, 368] width 5 height 15
click at [268, 350] on button "x" at bounding box center [270, 346] width 37 height 19
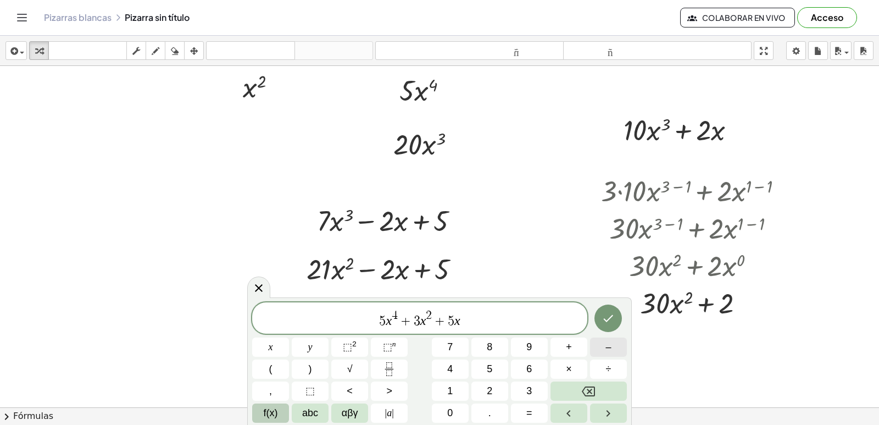
click at [614, 346] on button "–" at bounding box center [608, 346] width 37 height 19
click at [458, 392] on button "1" at bounding box center [450, 390] width 37 height 19
click at [444, 405] on button "0" at bounding box center [450, 412] width 37 height 19
click at [620, 313] on button "Hecho" at bounding box center [607, 317] width 27 height 27
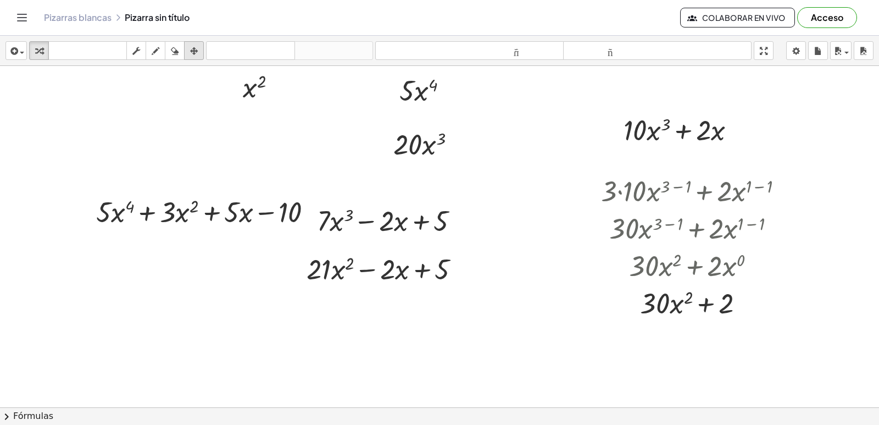
click at [197, 55] on icon "button" at bounding box center [194, 50] width 8 height 13
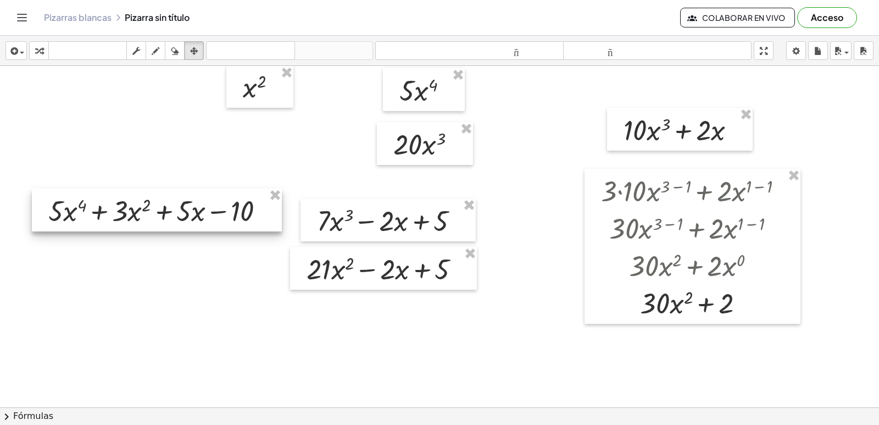
drag, startPoint x: 224, startPoint y: 212, endPoint x: 176, endPoint y: 210, distance: 47.8
click at [176, 210] on div at bounding box center [157, 209] width 250 height 43
click at [37, 51] on icon "button" at bounding box center [39, 50] width 8 height 13
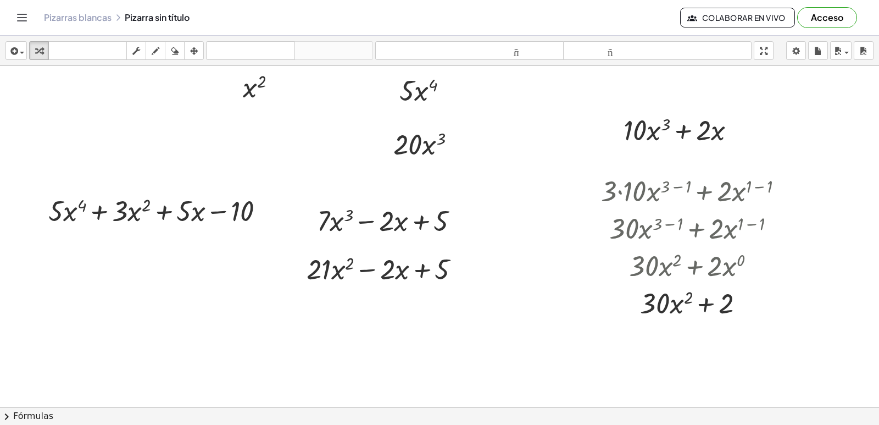
click at [86, 282] on div at bounding box center [508, 212] width 1016 height 732
click at [63, 254] on div at bounding box center [508, 212] width 1016 height 732
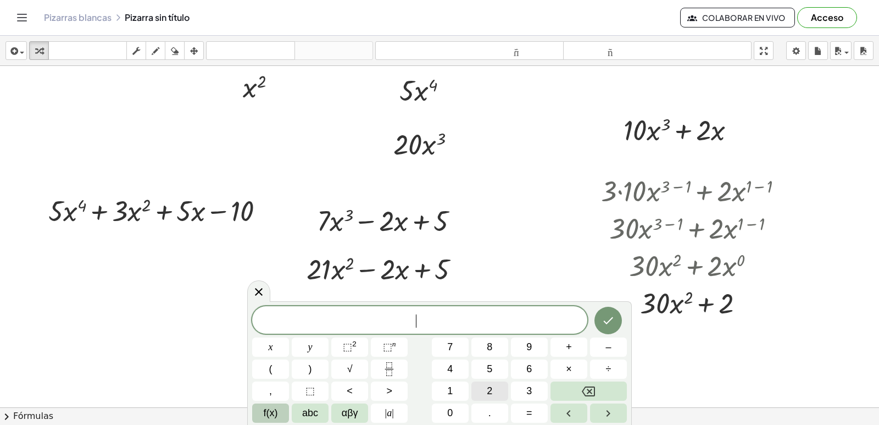
click at [483, 386] on button "2" at bounding box center [489, 390] width 37 height 19
click at [480, 391] on button "2" at bounding box center [489, 390] width 37 height 19
click at [575, 383] on button "Backspace" at bounding box center [588, 390] width 76 height 19
click at [458, 405] on button "0" at bounding box center [450, 412] width 37 height 19
click at [265, 347] on button "x" at bounding box center [270, 346] width 37 height 19
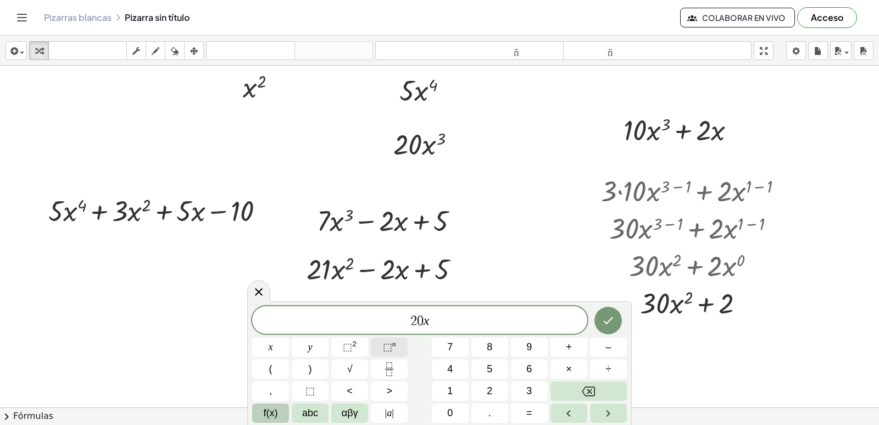
click at [380, 344] on button "⬚ n" at bounding box center [389, 346] width 37 height 19
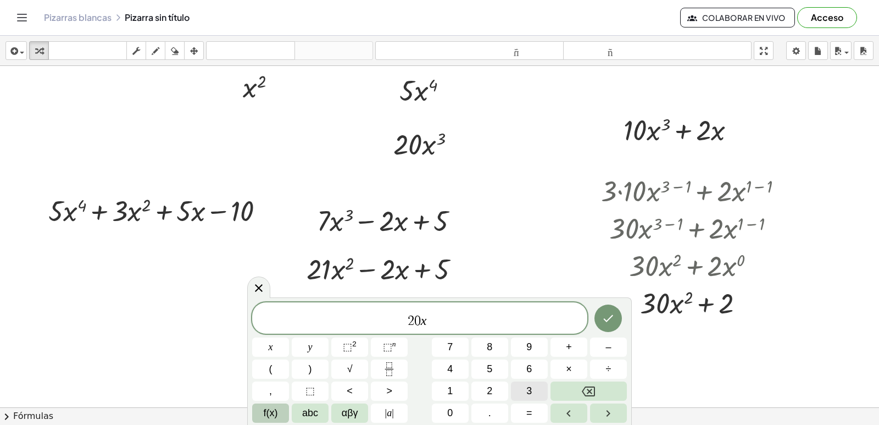
click at [531, 390] on span "3" at bounding box center [528, 390] width 5 height 15
click at [480, 313] on span "2 0 x 3 ​" at bounding box center [419, 319] width 335 height 20
click at [571, 351] on span "+" at bounding box center [569, 347] width 6 height 15
click at [526, 366] on span "6" at bounding box center [528, 368] width 5 height 15
click at [572, 369] on button "×" at bounding box center [568, 368] width 37 height 19
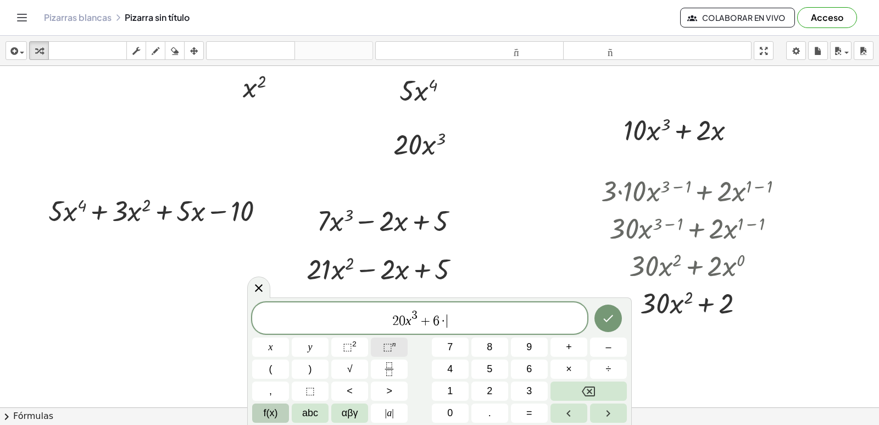
click at [388, 347] on span "⬚" at bounding box center [387, 346] width 9 height 11
click at [596, 381] on div "****** 2 0 x 3 + 6 · ​ x y ⬚ 2 ⬚ n 7 8 9 + – ( ) √ 4 5 6 × ÷ , ⬚ < > 1 2 3 f(x)…" at bounding box center [439, 362] width 375 height 120
click at [598, 382] on button "Backspace" at bounding box center [588, 390] width 76 height 19
click at [598, 386] on button "Backspace" at bounding box center [588, 390] width 76 height 19
click at [279, 346] on button "x" at bounding box center [270, 346] width 37 height 19
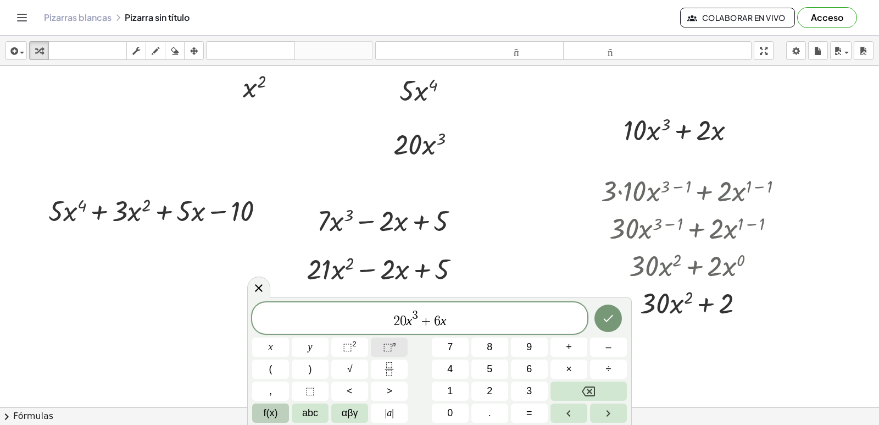
click at [377, 345] on button "⬚ n" at bounding box center [389, 346] width 37 height 19
click at [443, 385] on button "1" at bounding box center [450, 390] width 37 height 19
click at [473, 328] on span "2 0 x 3 + 6 x 1 ​" at bounding box center [419, 319] width 335 height 20
click at [568, 350] on span "+" at bounding box center [569, 347] width 6 height 15
click at [497, 365] on button "5" at bounding box center [489, 368] width 37 height 19
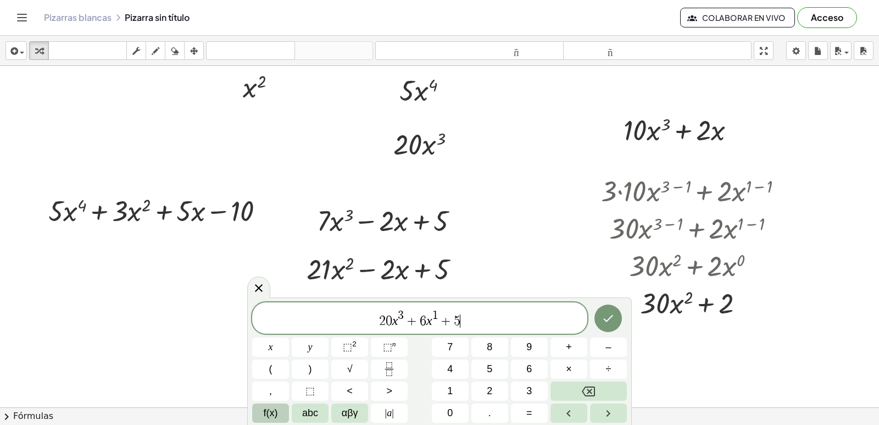
click at [616, 322] on button "Hecho" at bounding box center [607, 317] width 27 height 27
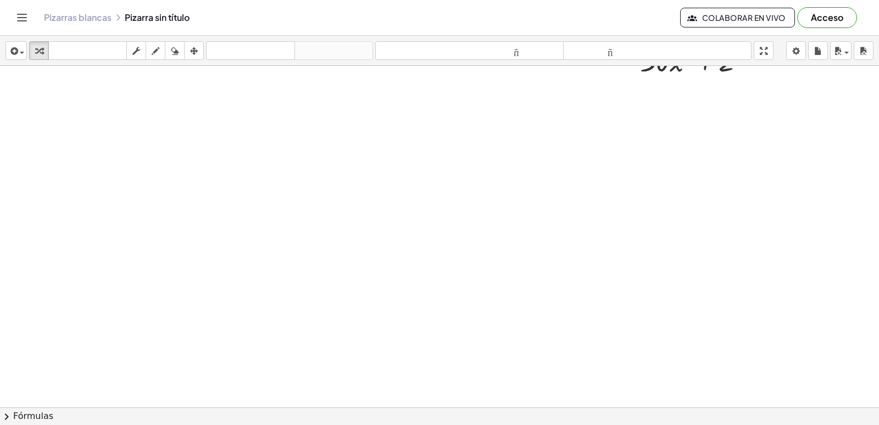
scroll to position [399, 0]
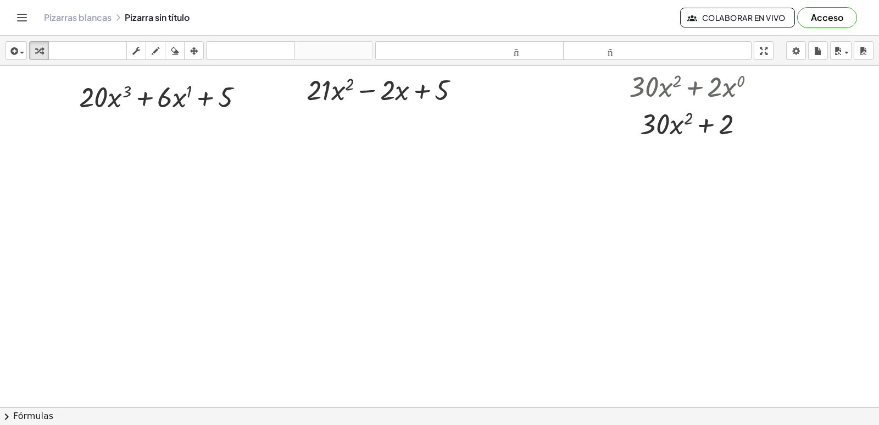
click at [116, 191] on div at bounding box center [508, 178] width 1016 height 1023
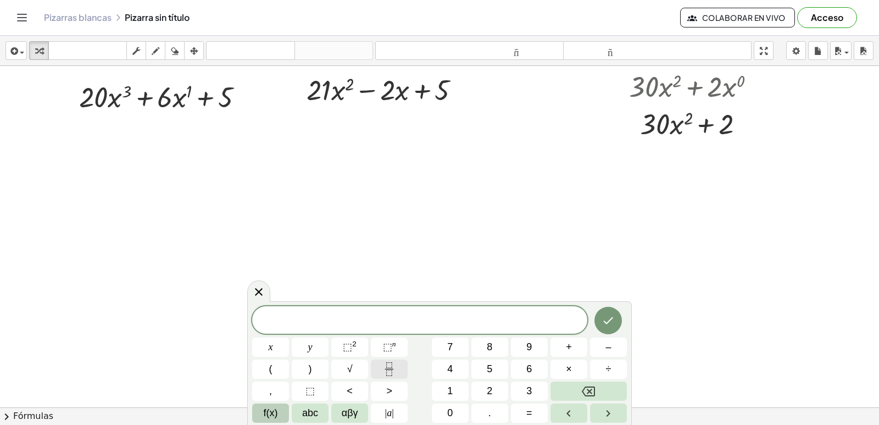
click at [402, 369] on button "Fraction" at bounding box center [389, 368] width 37 height 19
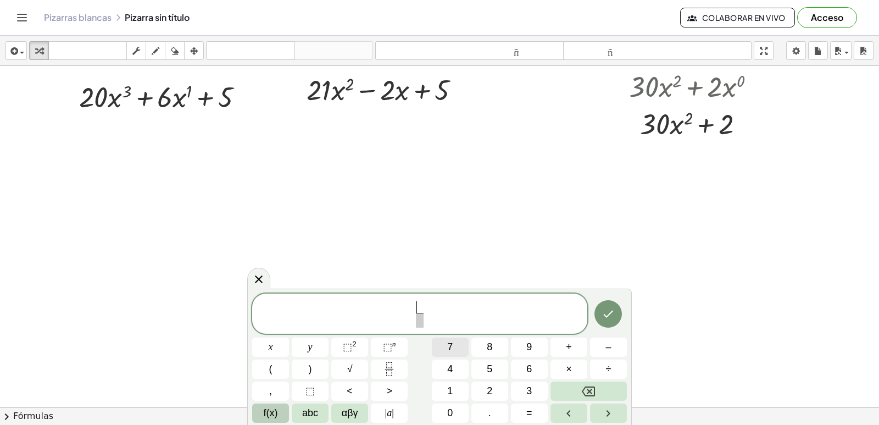
click at [454, 348] on button "7" at bounding box center [450, 346] width 37 height 19
click at [418, 323] on span at bounding box center [419, 320] width 8 height 15
click at [270, 347] on span "x" at bounding box center [271, 347] width 4 height 15
click at [399, 347] on button "⬚ n" at bounding box center [389, 346] width 37 height 19
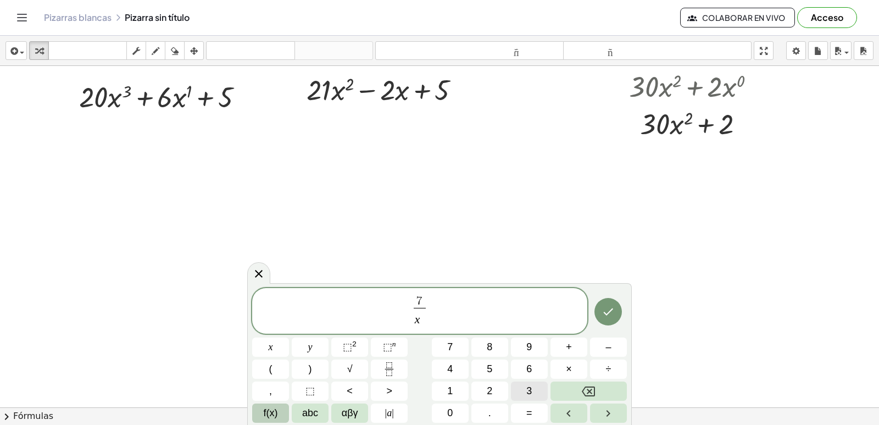
click at [536, 390] on button "3" at bounding box center [529, 390] width 37 height 19
click at [611, 315] on icon "Hecho" at bounding box center [608, 311] width 13 height 13
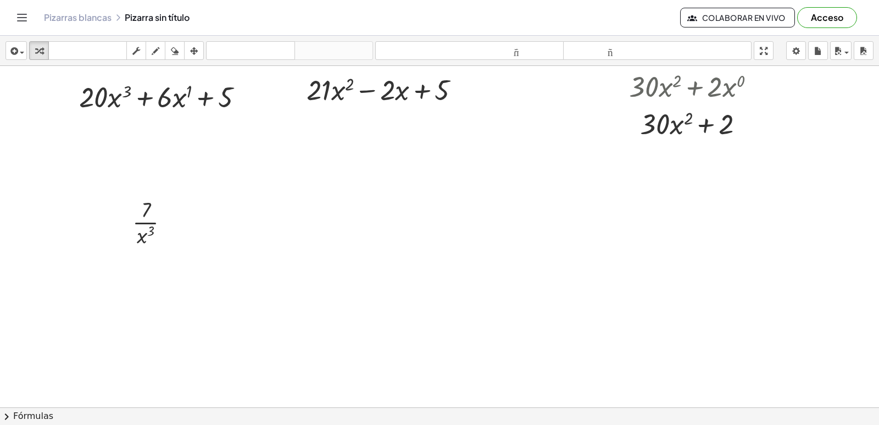
click at [99, 265] on div at bounding box center [508, 178] width 1016 height 1023
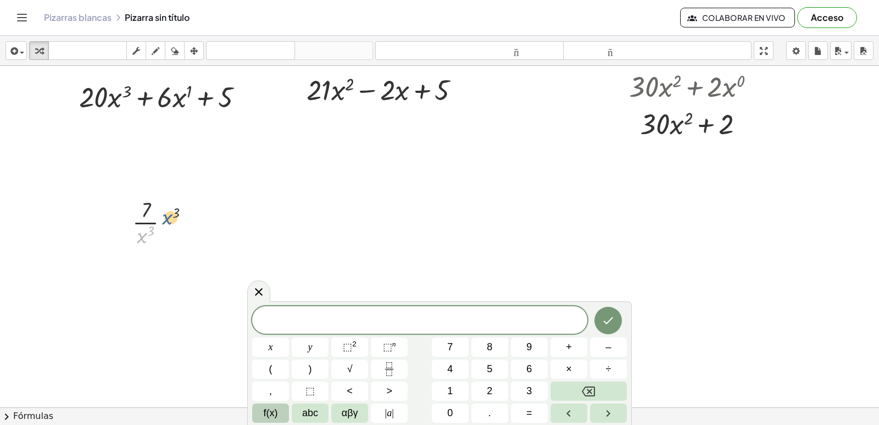
drag, startPoint x: 147, startPoint y: 234, endPoint x: 180, endPoint y: 209, distance: 41.2
click at [180, 209] on div at bounding box center [155, 221] width 57 height 55
drag, startPoint x: 144, startPoint y: 236, endPoint x: 152, endPoint y: 202, distance: 34.9
click at [452, 352] on span "7" at bounding box center [449, 347] width 5 height 15
click at [567, 366] on span "×" at bounding box center [569, 368] width 6 height 15
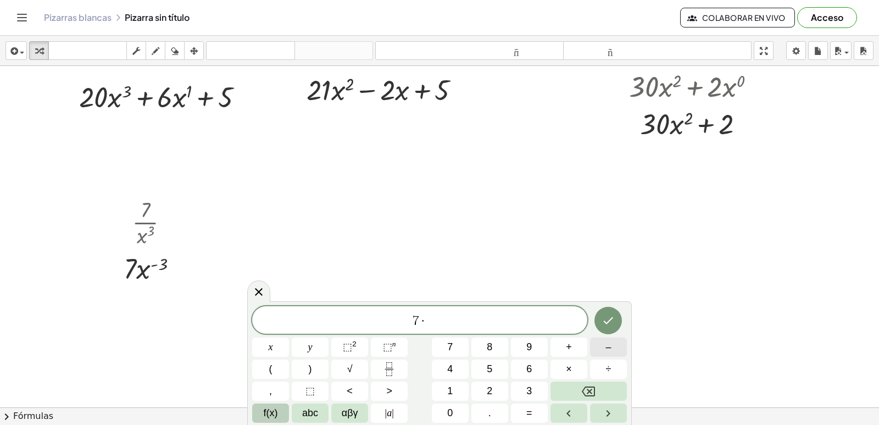
click at [612, 346] on button "–" at bounding box center [608, 346] width 37 height 19
click at [533, 387] on button "3" at bounding box center [529, 390] width 37 height 19
click at [391, 340] on span "⬚ n" at bounding box center [389, 347] width 13 height 15
click at [606, 348] on span "–" at bounding box center [607, 347] width 5 height 15
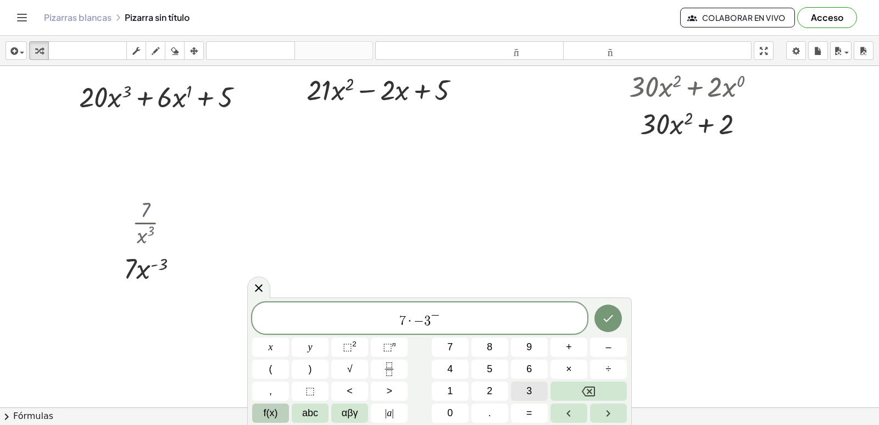
click at [522, 386] on button "3" at bounding box center [529, 390] width 37 height 19
click at [611, 344] on button "–" at bounding box center [608, 346] width 37 height 19
click at [458, 387] on button "1" at bounding box center [450, 390] width 37 height 19
click at [419, 316] on span "−" at bounding box center [423, 315] width 9 height 12
click at [420, 322] on span "7 · − 3 ​ − 3 − 1" at bounding box center [419, 319] width 335 height 20
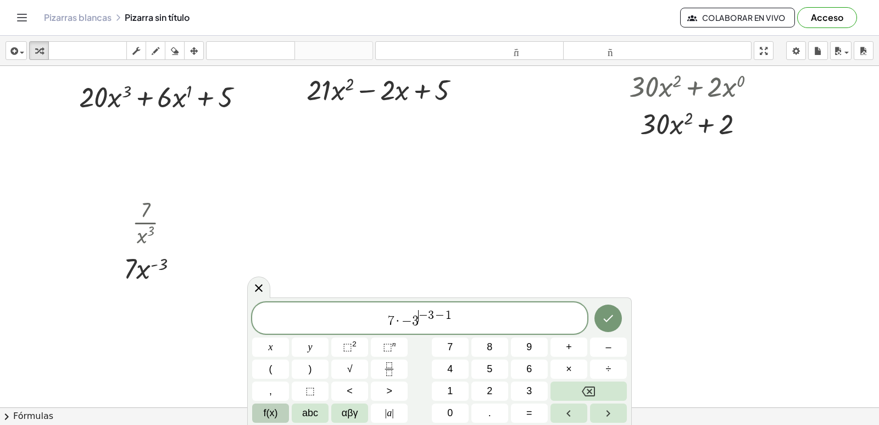
click at [426, 322] on span "7 · − 3 ​ − 3 − 1" at bounding box center [419, 319] width 335 height 20
click at [474, 315] on span "7 · − 3 − ​ 3 − 1" at bounding box center [419, 319] width 335 height 20
click at [272, 349] on span "x" at bounding box center [271, 347] width 4 height 15
click at [394, 343] on sup "n" at bounding box center [394, 344] width 4 height 8
click at [603, 343] on button "–" at bounding box center [608, 346] width 37 height 19
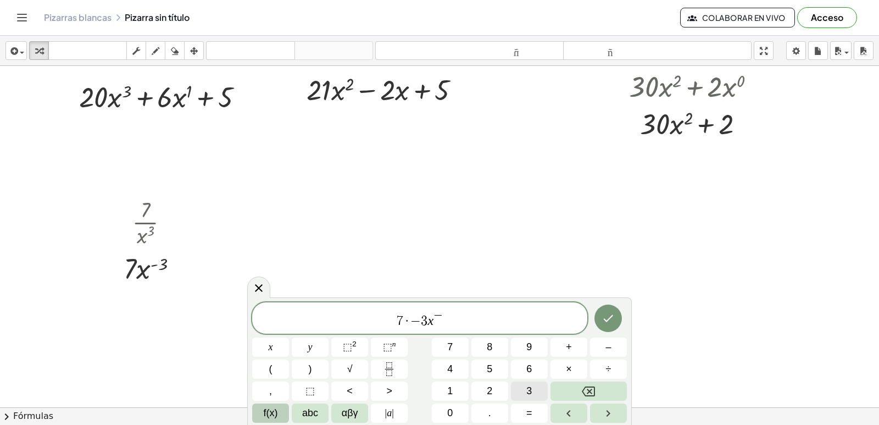
click at [531, 383] on button "3" at bounding box center [529, 390] width 37 height 19
click at [611, 343] on span "–" at bounding box center [607, 347] width 5 height 15
click at [458, 388] on button "1" at bounding box center [450, 390] width 37 height 19
click at [615, 313] on icon "Hecho" at bounding box center [608, 317] width 13 height 13
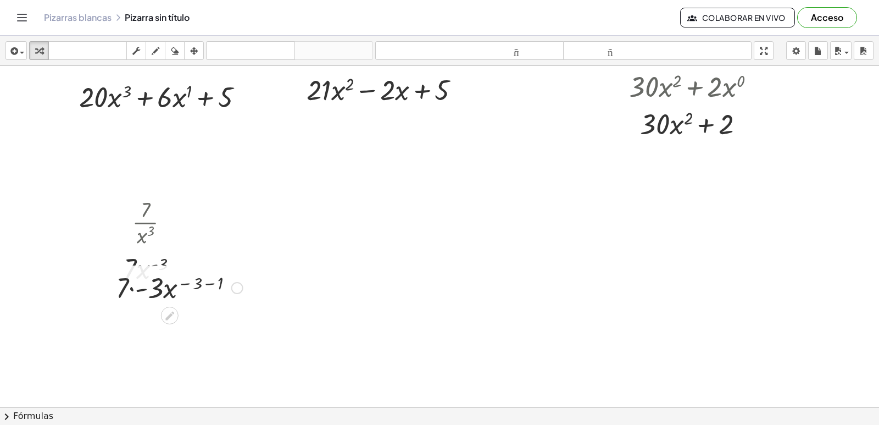
click at [135, 289] on div at bounding box center [179, 286] width 138 height 37
click at [170, 288] on div "· 7 · - 3 · x ( − 3 − 1 ) · - · x ( − 3 − 1 ) 21" at bounding box center [170, 288] width 0 height 0
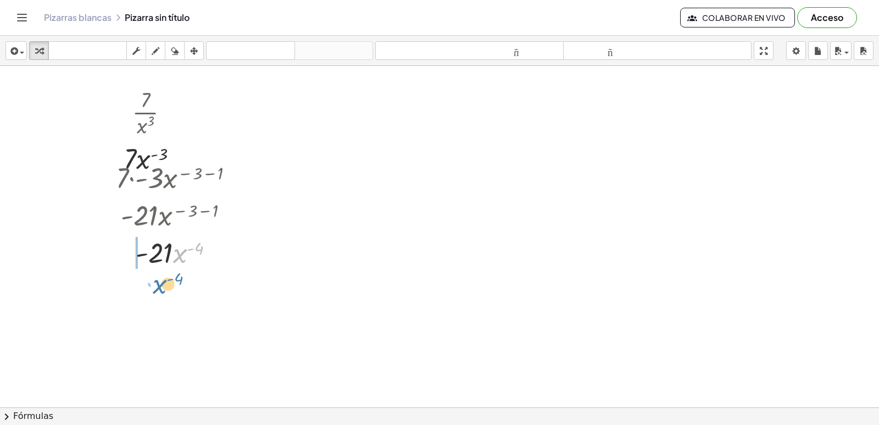
drag, startPoint x: 183, startPoint y: 258, endPoint x: 162, endPoint y: 289, distance: 37.2
drag, startPoint x: 146, startPoint y: 287, endPoint x: 203, endPoint y: 320, distance: 66.0
drag, startPoint x: 158, startPoint y: 310, endPoint x: 176, endPoint y: 315, distance: 18.7
drag, startPoint x: 160, startPoint y: 332, endPoint x: 206, endPoint y: 316, distance: 48.3
click at [206, 316] on div at bounding box center [179, 335] width 138 height 55
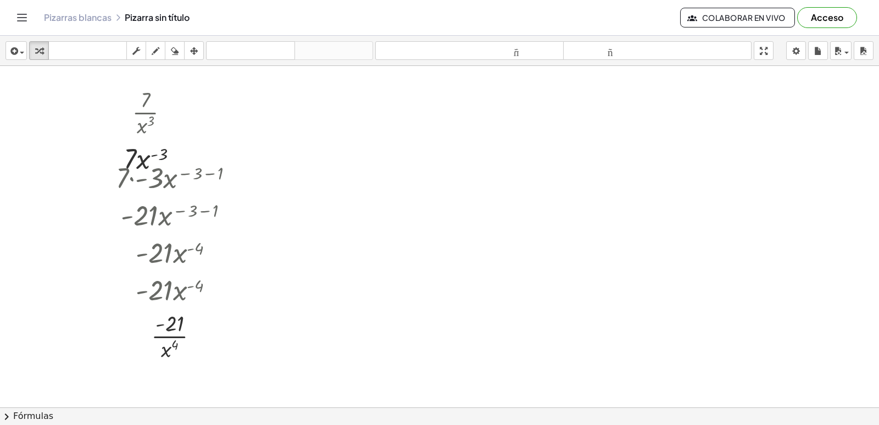
click at [298, 99] on div at bounding box center [508, 68] width 1016 height 1023
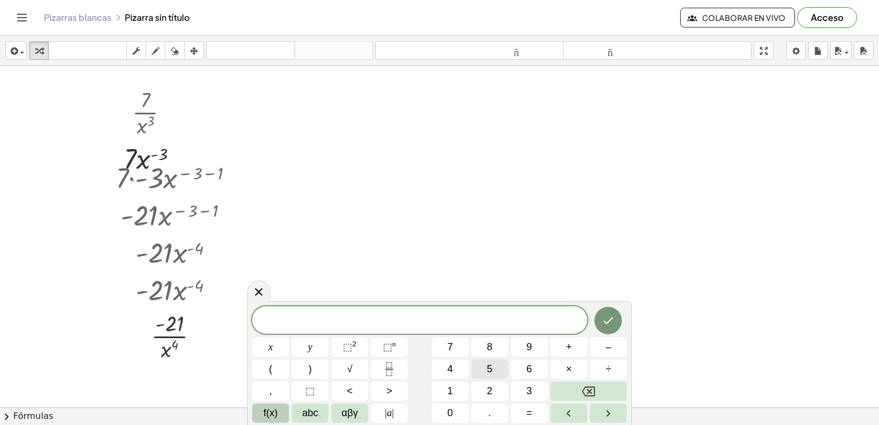
click at [493, 365] on button "5" at bounding box center [489, 368] width 37 height 19
click at [390, 363] on icon "Fraction" at bounding box center [389, 369] width 14 height 14
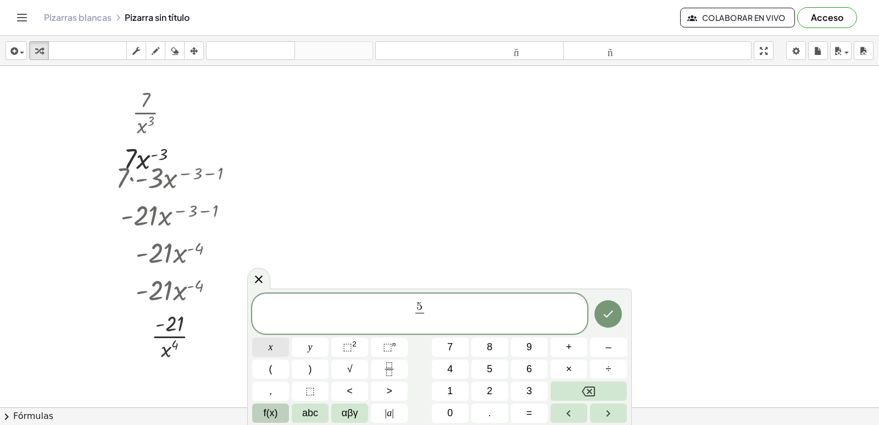
click at [259, 344] on button "x" at bounding box center [270, 346] width 37 height 19
click at [274, 349] on button "x" at bounding box center [270, 346] width 37 height 19
click at [608, 397] on button "Backspace" at bounding box center [588, 390] width 76 height 19
click at [392, 348] on sup "n" at bounding box center [394, 344] width 4 height 8
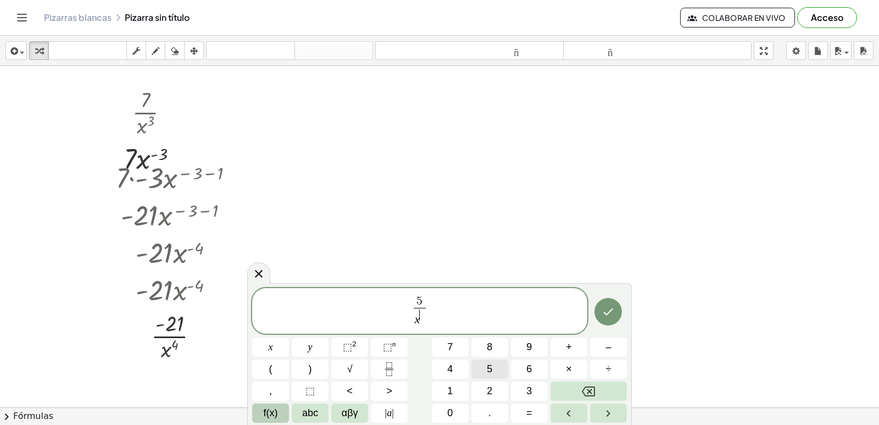
click at [478, 366] on button "5" at bounding box center [489, 368] width 37 height 19
click at [610, 313] on icon "Hecho" at bounding box center [608, 311] width 13 height 13
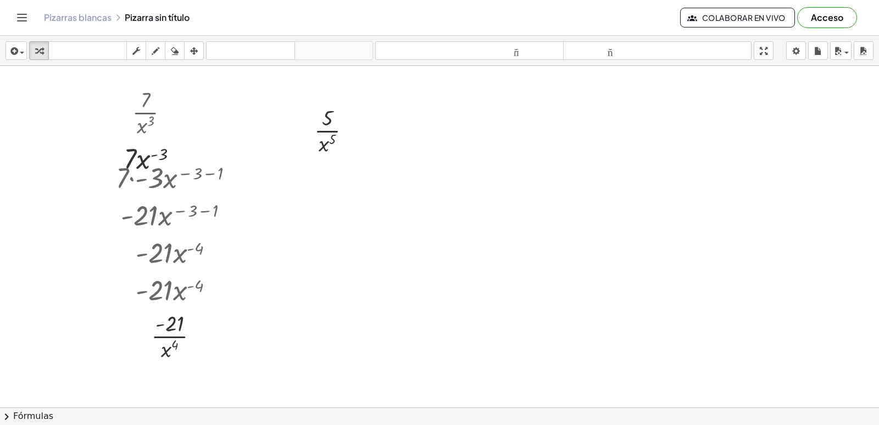
click at [293, 174] on div at bounding box center [508, 68] width 1016 height 1023
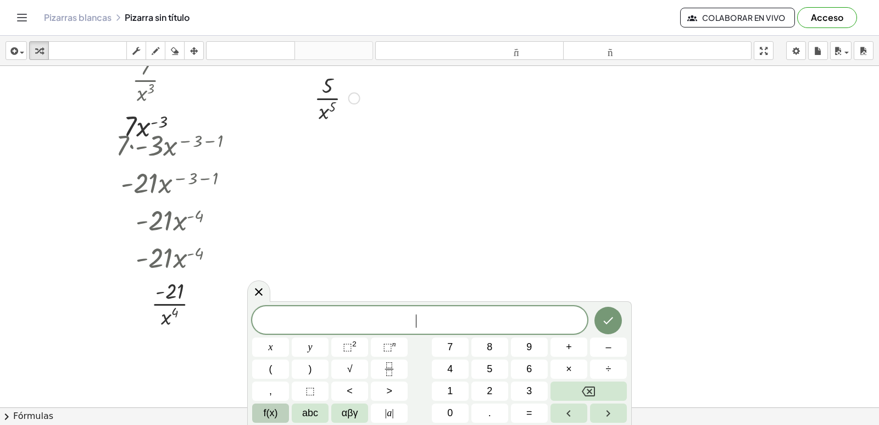
scroll to position [454, 0]
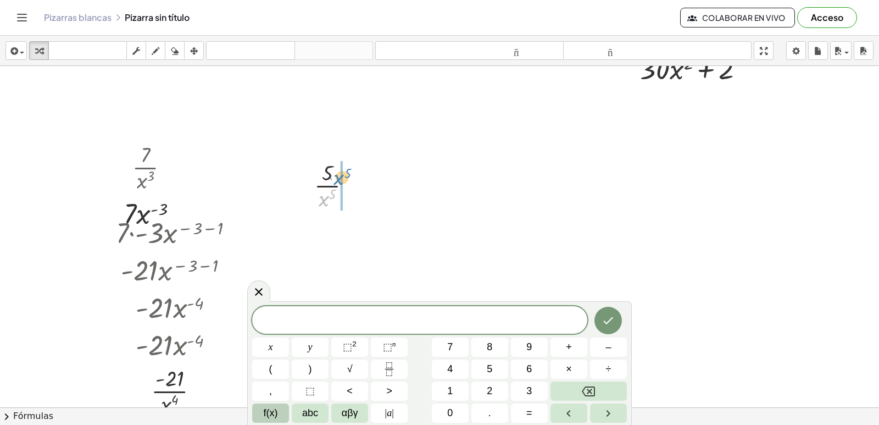
drag, startPoint x: 322, startPoint y: 200, endPoint x: 340, endPoint y: 179, distance: 27.4
click at [340, 179] on div at bounding box center [337, 184] width 57 height 55
drag, startPoint x: 330, startPoint y: 254, endPoint x: 328, endPoint y: 227, distance: 27.0
click at [327, 225] on div at bounding box center [336, 239] width 77 height 55
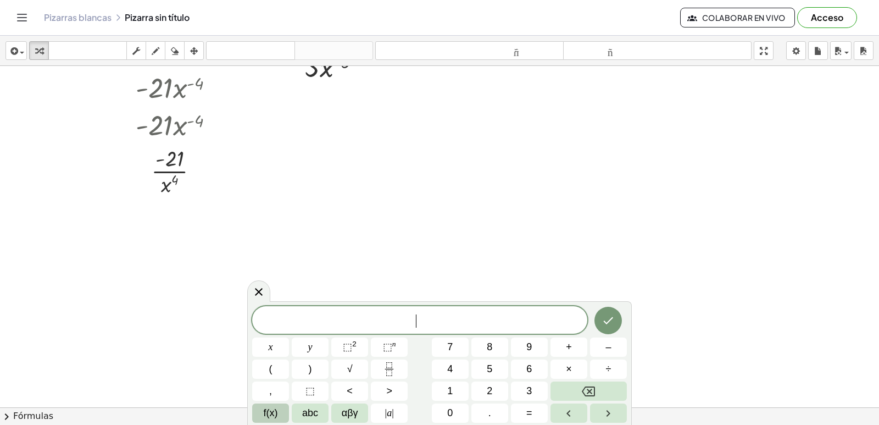
scroll to position [619, 0]
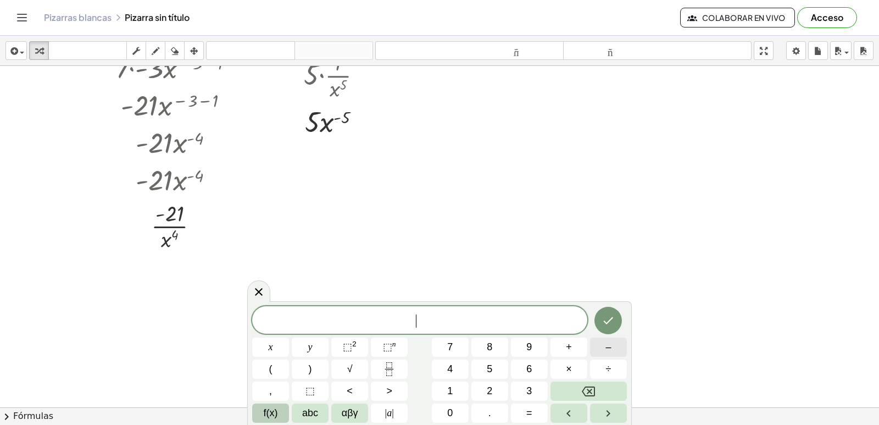
click at [595, 344] on button "–" at bounding box center [608, 346] width 37 height 19
click at [483, 364] on button "5" at bounding box center [489, 368] width 37 height 19
click at [560, 363] on button "×" at bounding box center [568, 368] width 37 height 19
click at [491, 364] on button "5" at bounding box center [489, 368] width 37 height 19
click at [273, 340] on button "x" at bounding box center [270, 346] width 37 height 19
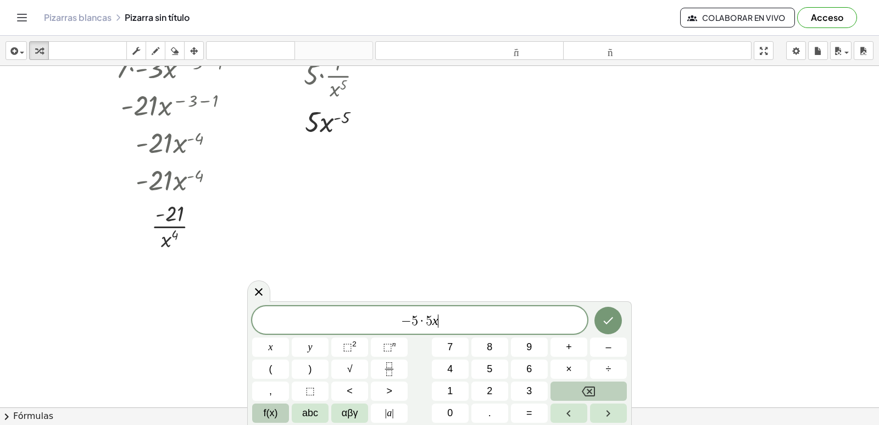
click at [606, 395] on button "Backspace" at bounding box center [588, 390] width 76 height 19
click at [605, 395] on button "Backspace" at bounding box center [588, 390] width 76 height 19
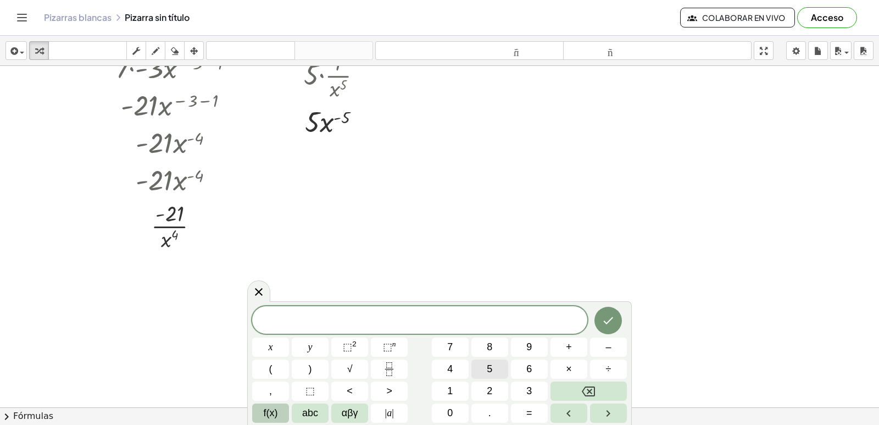
click at [483, 363] on button "5" at bounding box center [489, 368] width 37 height 19
click at [560, 369] on button "×" at bounding box center [568, 368] width 37 height 19
click at [608, 337] on button "–" at bounding box center [608, 346] width 37 height 19
click at [484, 369] on button "5" at bounding box center [489, 368] width 37 height 19
click at [270, 348] on span "x" at bounding box center [271, 347] width 4 height 15
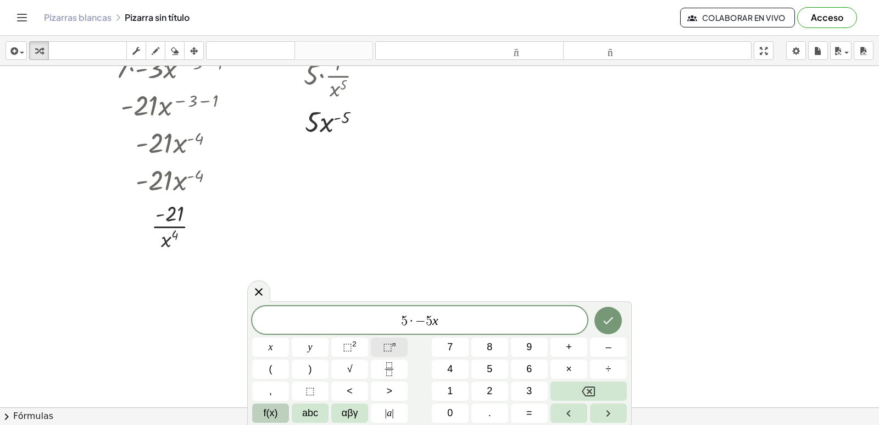
click at [374, 353] on button "⬚ n" at bounding box center [389, 346] width 37 height 19
click at [611, 350] on button "–" at bounding box center [608, 346] width 37 height 19
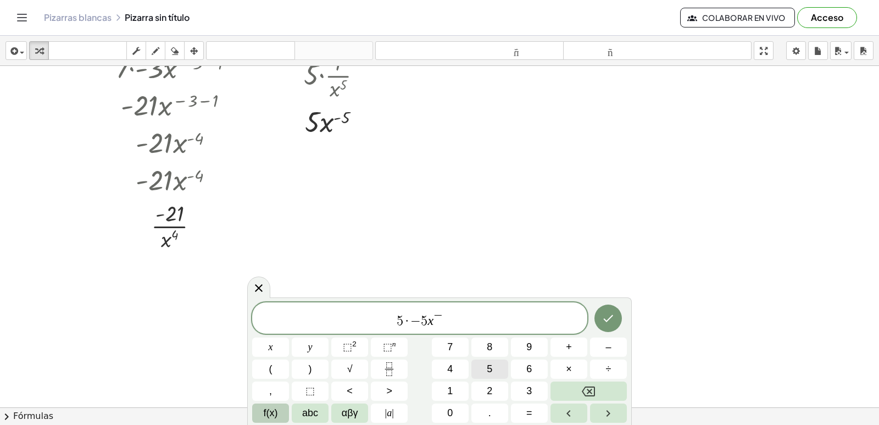
click at [489, 374] on span "5" at bounding box center [489, 368] width 5 height 15
click at [611, 348] on span "–" at bounding box center [607, 347] width 5 height 15
click at [444, 394] on button "1" at bounding box center [450, 390] width 37 height 19
click at [604, 320] on icon "Hecho" at bounding box center [608, 317] width 13 height 13
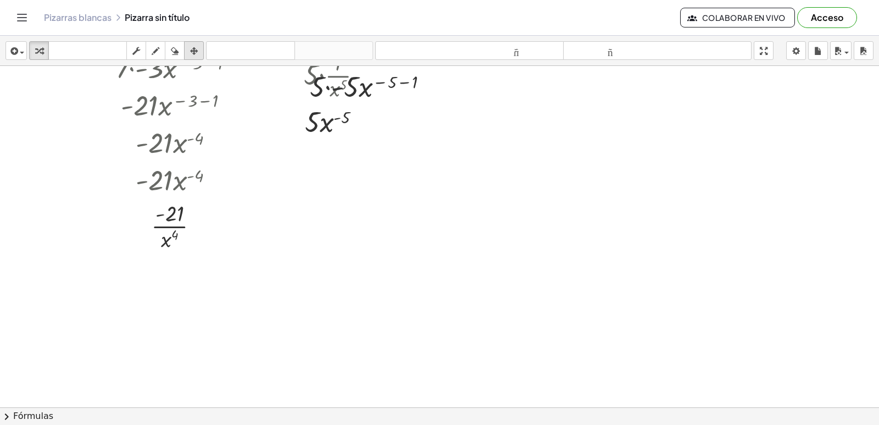
click at [190, 48] on div "button" at bounding box center [194, 50] width 14 height 13
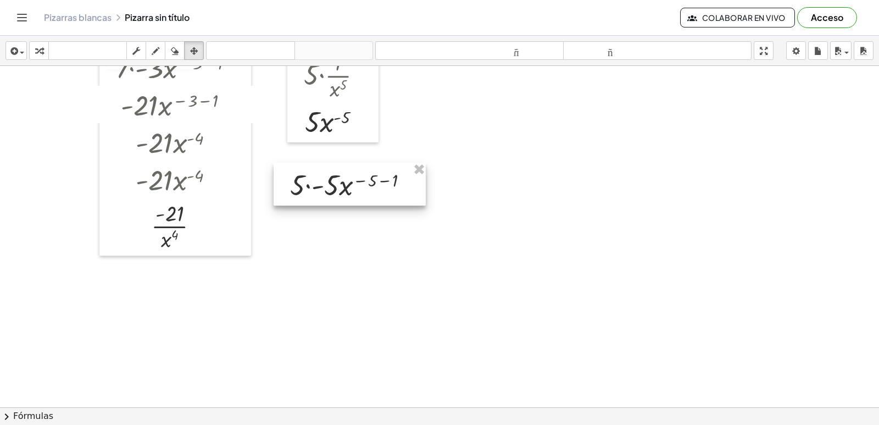
drag, startPoint x: 376, startPoint y: 93, endPoint x: 358, endPoint y: 182, distance: 90.8
click at [358, 182] on div at bounding box center [350, 184] width 152 height 43
click at [36, 49] on icon "button" at bounding box center [39, 50] width 8 height 13
click at [316, 186] on div at bounding box center [354, 183] width 138 height 37
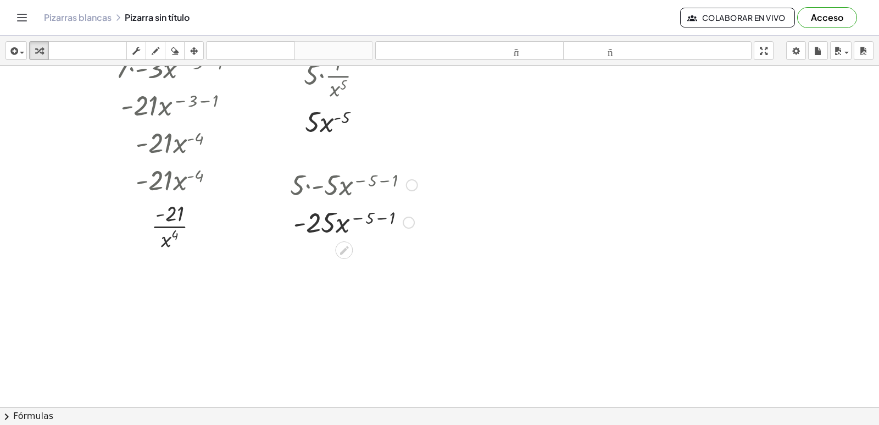
click at [368, 219] on div at bounding box center [354, 221] width 138 height 37
click at [383, 220] on div at bounding box center [354, 221] width 138 height 37
click at [361, 264] on div at bounding box center [354, 258] width 138 height 37
drag, startPoint x: 355, startPoint y: 261, endPoint x: 349, endPoint y: 282, distance: 21.1
drag, startPoint x: 332, startPoint y: 306, endPoint x: 381, endPoint y: 292, distance: 50.9
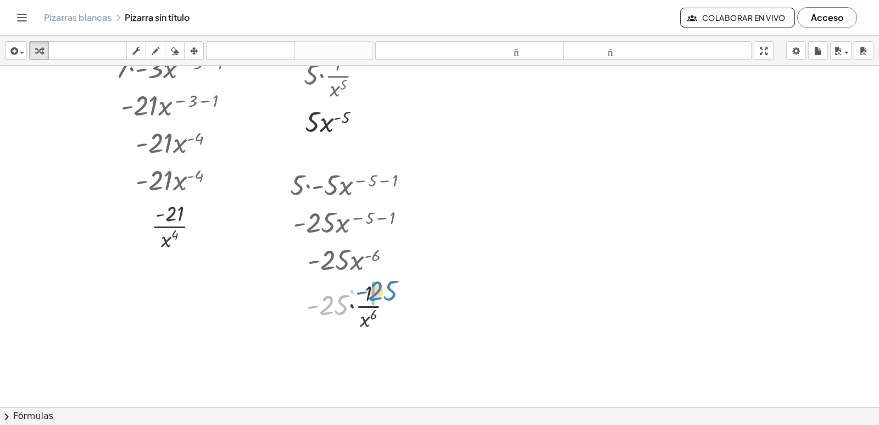
click at [381, 292] on div at bounding box center [354, 304] width 138 height 55
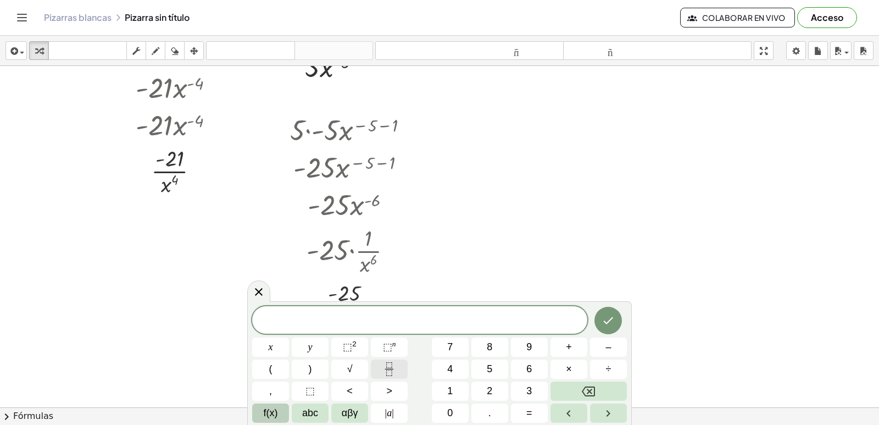
click at [388, 369] on icon "Fraction" at bounding box center [389, 369] width 14 height 14
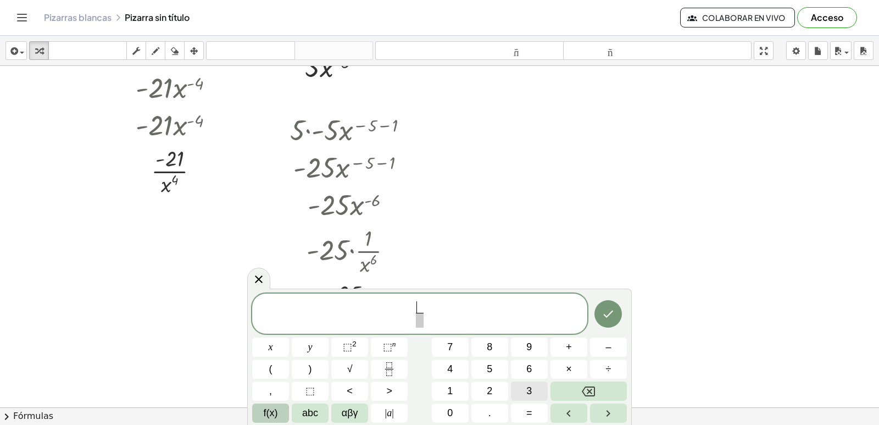
click at [528, 394] on span "3" at bounding box center [528, 390] width 5 height 15
click at [417, 321] on span at bounding box center [419, 320] width 8 height 15
click at [261, 347] on button "x" at bounding box center [270, 346] width 37 height 19
click at [386, 346] on span "⬚" at bounding box center [387, 346] width 9 height 11
click at [536, 383] on button "3" at bounding box center [529, 390] width 37 height 19
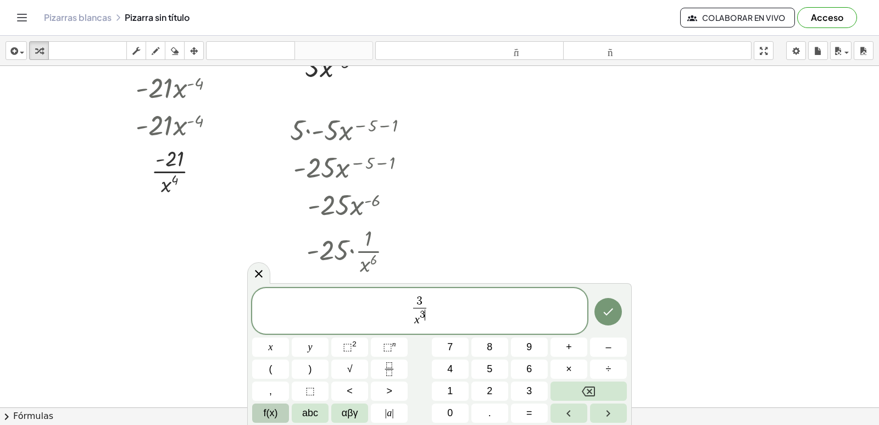
click at [471, 319] on span "3 x 3 ​ ​" at bounding box center [419, 311] width 335 height 34
click at [444, 318] on span "3 x 3 ​ ​" at bounding box center [419, 311] width 335 height 34
click at [580, 349] on button "+" at bounding box center [568, 346] width 37 height 19
click at [398, 366] on button "Fraction" at bounding box center [389, 368] width 37 height 19
click at [486, 390] on button "2" at bounding box center [489, 390] width 37 height 19
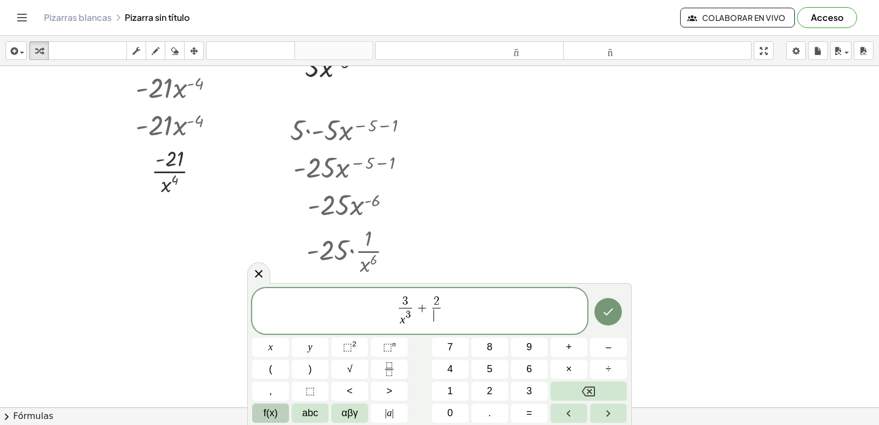
click at [436, 320] on span "​" at bounding box center [436, 315] width 8 height 15
click at [275, 349] on button "x" at bounding box center [270, 346] width 37 height 19
click at [398, 335] on div "****** 3 x 3 ​ + 2 x ​ ​ x y ⬚ 2 ⬚ n 7 8 9 + – ( ) √ 4 5 6 × ÷ , ⬚ < > 1 2 3 f(…" at bounding box center [439, 355] width 375 height 135
click at [399, 337] on div "****** 3 x 3 ​ + 2 x ​ x y ⬚ 2 ⬚ n 7 8 9 + – ( ) √ 4 5 6 × ÷ , ⬚ < > 1 2 3 f(x)…" at bounding box center [439, 355] width 375 height 135
click at [399, 341] on button "⬚ n" at bounding box center [389, 346] width 37 height 19
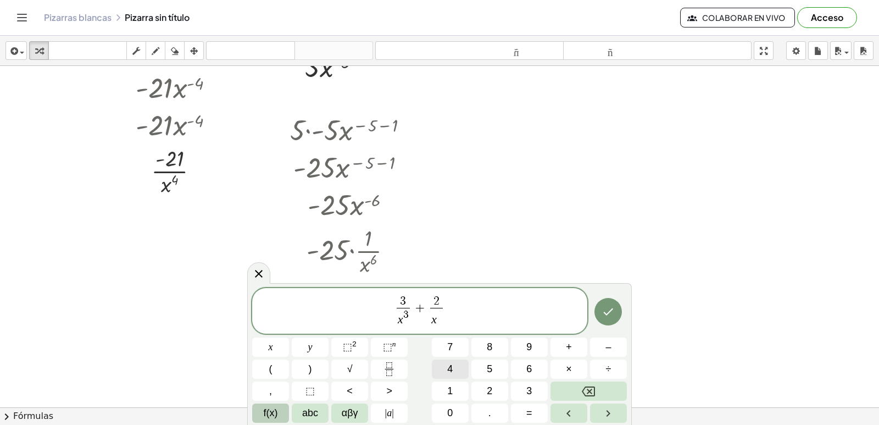
click at [449, 364] on span "4" at bounding box center [449, 368] width 5 height 15
click at [607, 314] on icon "Hecho" at bounding box center [609, 311] width 10 height 7
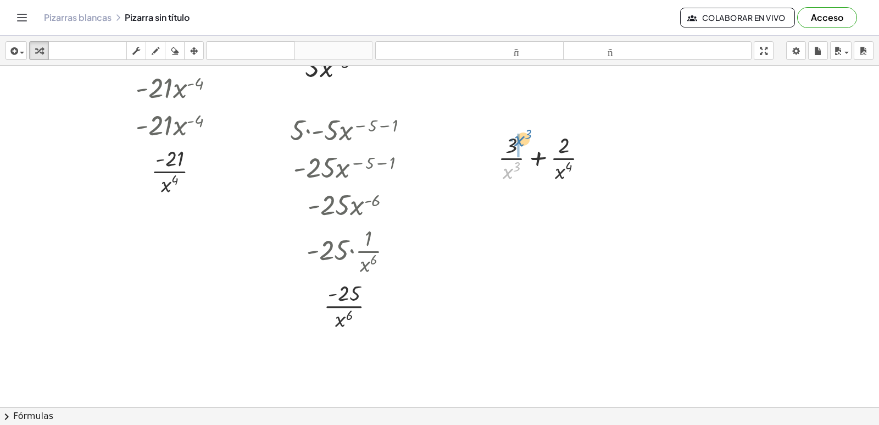
drag, startPoint x: 509, startPoint y: 172, endPoint x: 520, endPoint y: 140, distance: 34.4
click at [520, 140] on div at bounding box center [547, 157] width 109 height 55
drag, startPoint x: 574, startPoint y: 226, endPoint x: 584, endPoint y: 206, distance: 22.8
click at [584, 206] on div at bounding box center [547, 212] width 129 height 55
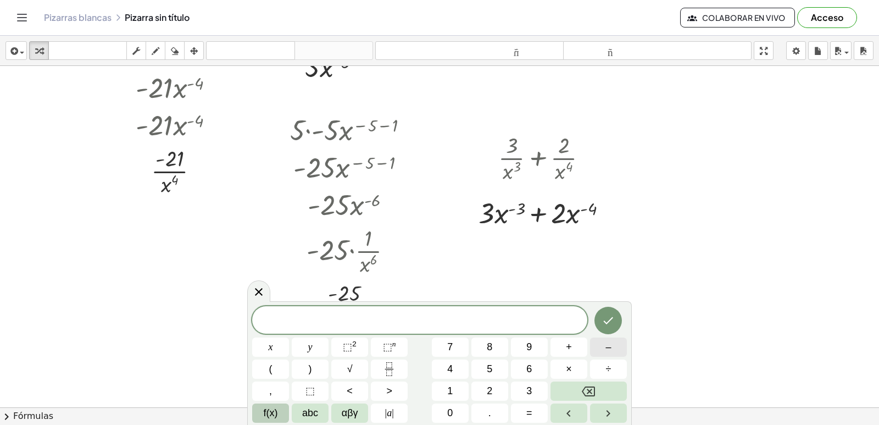
click at [621, 344] on button "–" at bounding box center [608, 346] width 37 height 19
click at [522, 390] on button "3" at bounding box center [529, 390] width 37 height 19
click at [493, 405] on button "." at bounding box center [489, 412] width 37 height 19
click at [587, 389] on icon "Backspace" at bounding box center [588, 391] width 13 height 13
click at [571, 369] on span "×" at bounding box center [569, 368] width 6 height 15
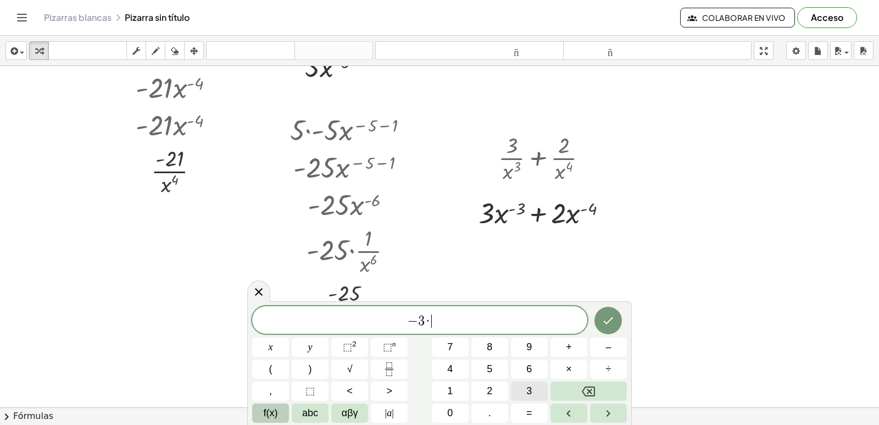
click at [522, 392] on button "3" at bounding box center [529, 390] width 37 height 19
click at [580, 372] on button "×" at bounding box center [568, 368] width 37 height 19
click at [606, 381] on button "Backspace" at bounding box center [588, 390] width 76 height 19
click at [603, 385] on button "Backspace" at bounding box center [588, 390] width 76 height 19
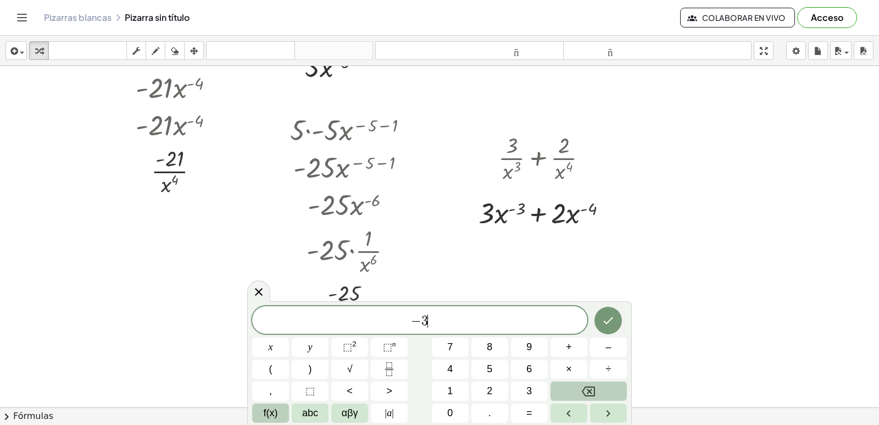
click at [603, 385] on button "Backspace" at bounding box center [588, 390] width 76 height 19
click at [603, 386] on button "Backspace" at bounding box center [588, 390] width 76 height 19
click at [538, 388] on button "3" at bounding box center [529, 390] width 37 height 19
click at [578, 369] on button "×" at bounding box center [568, 368] width 37 height 19
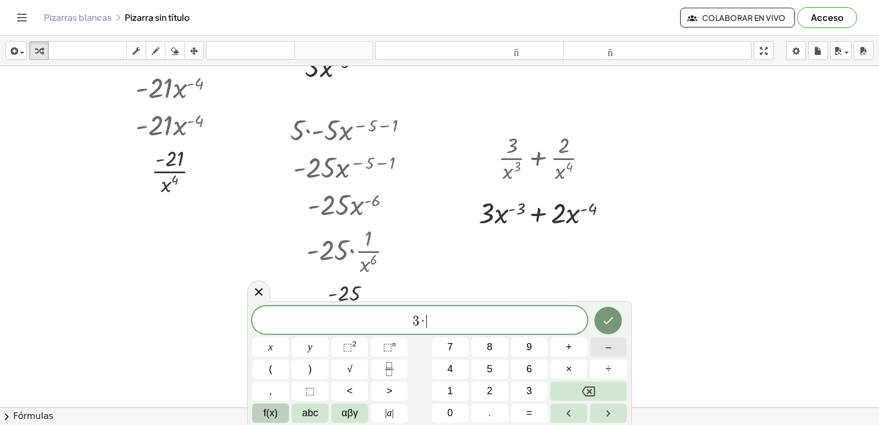
click at [614, 345] on button "–" at bounding box center [608, 346] width 37 height 19
click at [521, 387] on button "3" at bounding box center [529, 390] width 37 height 19
click at [265, 351] on button "x" at bounding box center [270, 346] width 37 height 19
click at [391, 349] on span "⬚" at bounding box center [387, 346] width 9 height 11
click at [605, 348] on span "–" at bounding box center [607, 347] width 5 height 15
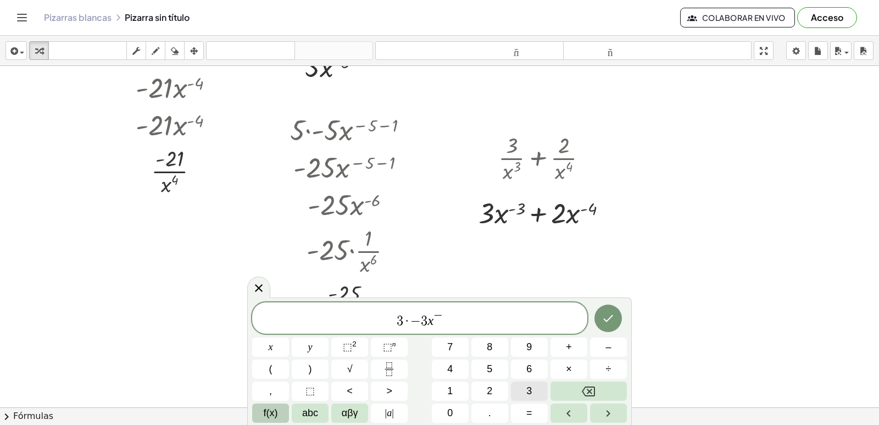
click at [525, 389] on button "3" at bounding box center [529, 390] width 37 height 19
click at [603, 348] on button "–" at bounding box center [608, 346] width 37 height 19
click at [535, 386] on button "3" at bounding box center [529, 390] width 37 height 19
click at [477, 319] on span "3 · − 3 x − 3 − 3 ​" at bounding box center [419, 319] width 335 height 20
click at [571, 351] on span "+" at bounding box center [569, 347] width 6 height 15
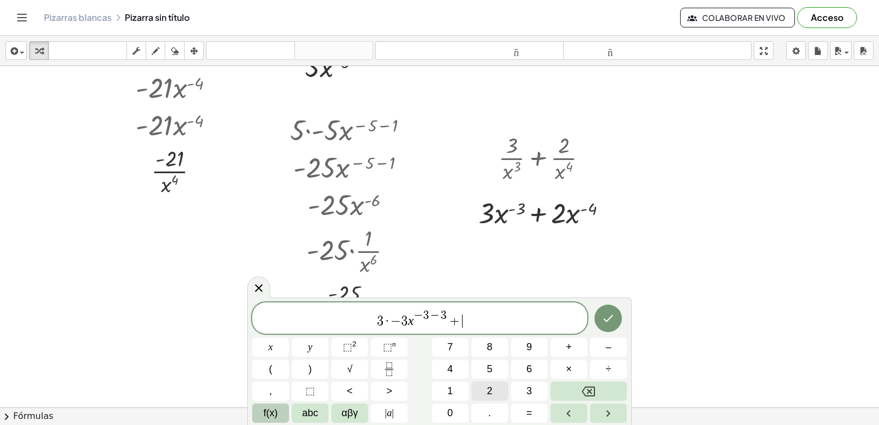
click at [489, 383] on span "2" at bounding box center [489, 390] width 5 height 15
click at [570, 368] on span "×" at bounding box center [569, 368] width 6 height 15
click at [622, 342] on button "–" at bounding box center [608, 346] width 37 height 19
click at [457, 364] on button "4" at bounding box center [450, 368] width 37 height 19
click at [277, 343] on button "x" at bounding box center [270, 346] width 37 height 19
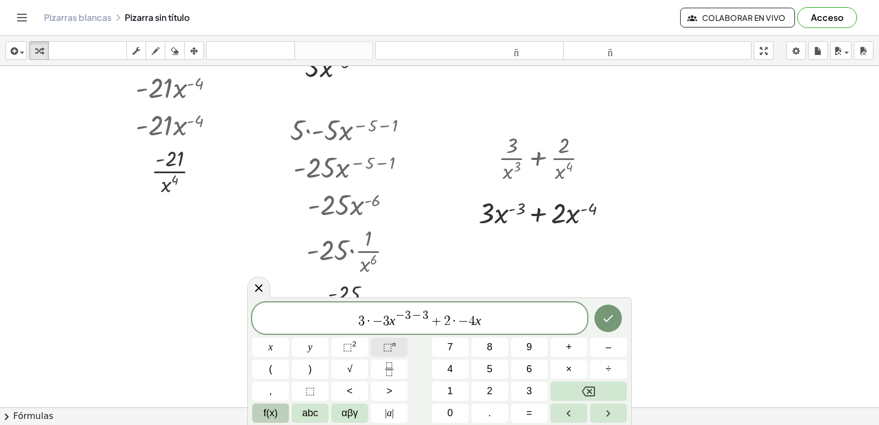
click at [393, 347] on sup "n" at bounding box center [394, 344] width 4 height 8
click at [448, 369] on span "4" at bounding box center [449, 368] width 5 height 15
click at [592, 383] on button "Backspace" at bounding box center [588, 390] width 76 height 19
click at [606, 347] on span "–" at bounding box center [607, 347] width 5 height 15
click at [459, 368] on button "4" at bounding box center [450, 368] width 37 height 19
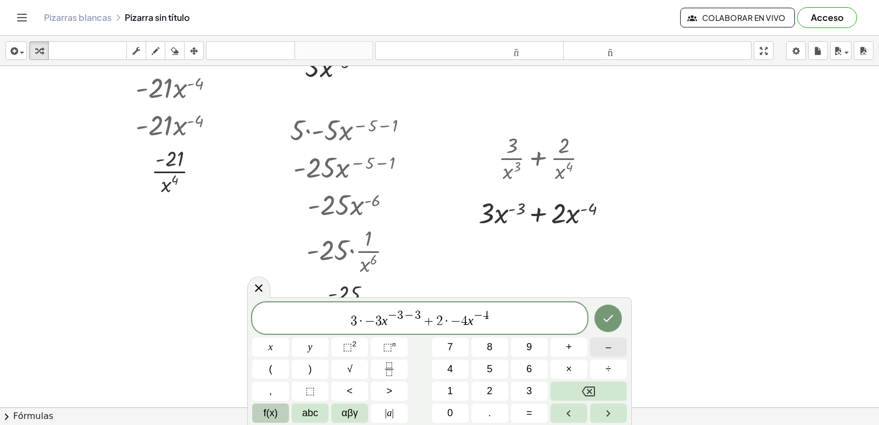
click at [608, 344] on span "–" at bounding box center [607, 347] width 5 height 15
click at [447, 385] on button "1" at bounding box center [450, 390] width 37 height 19
click at [616, 319] on button "Hecho" at bounding box center [607, 317] width 27 height 27
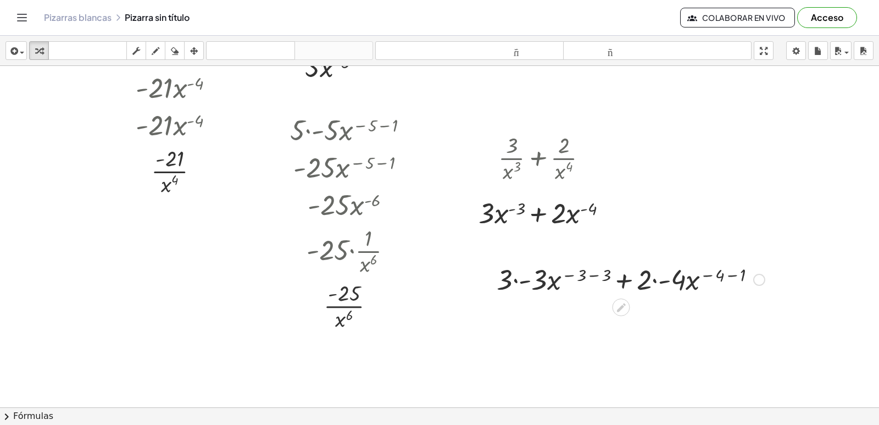
click at [516, 274] on div at bounding box center [630, 278] width 279 height 37
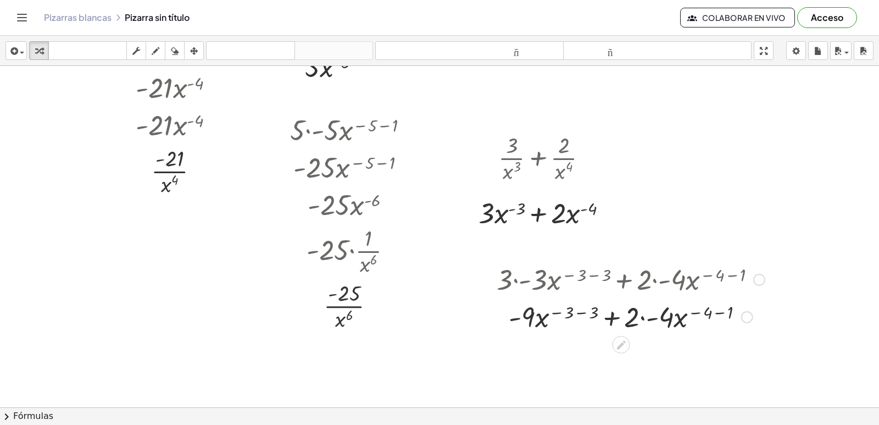
click at [566, 311] on div at bounding box center [630, 315] width 279 height 37
click at [572, 316] on div at bounding box center [630, 315] width 279 height 37
drag, startPoint x: 580, startPoint y: 314, endPoint x: 563, endPoint y: 314, distance: 17.0
click at [580, 314] on div at bounding box center [630, 315] width 279 height 37
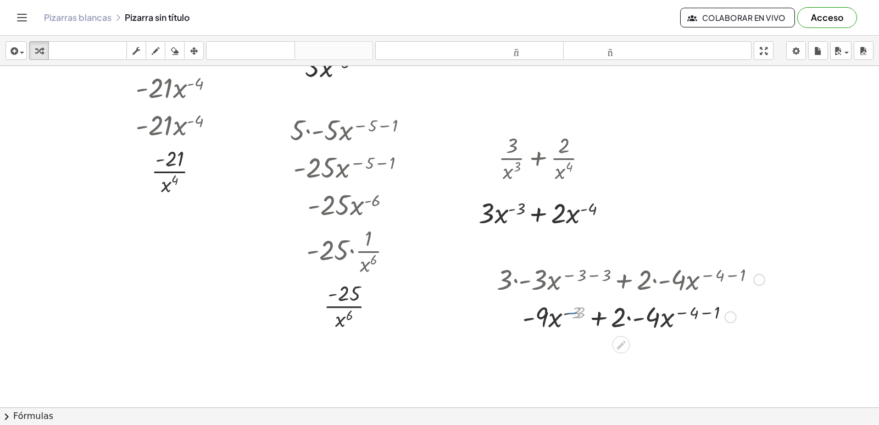
click at [563, 314] on div at bounding box center [630, 315] width 279 height 37
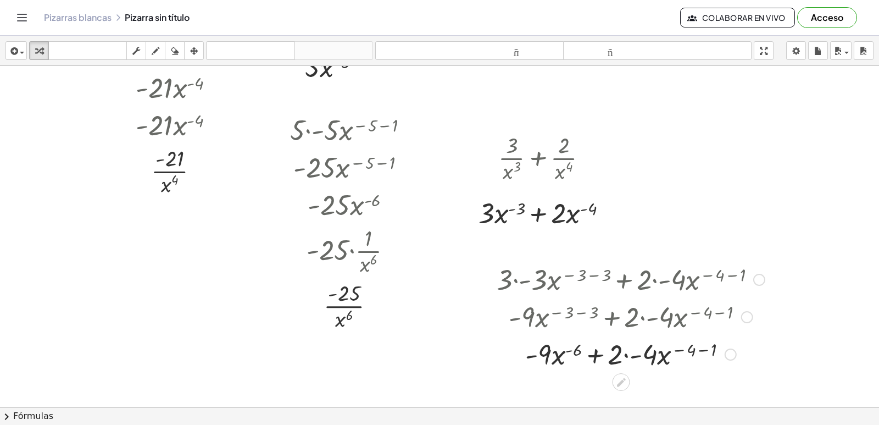
click at [630, 352] on div at bounding box center [630, 353] width 279 height 37
click at [680, 362] on div at bounding box center [630, 353] width 279 height 37
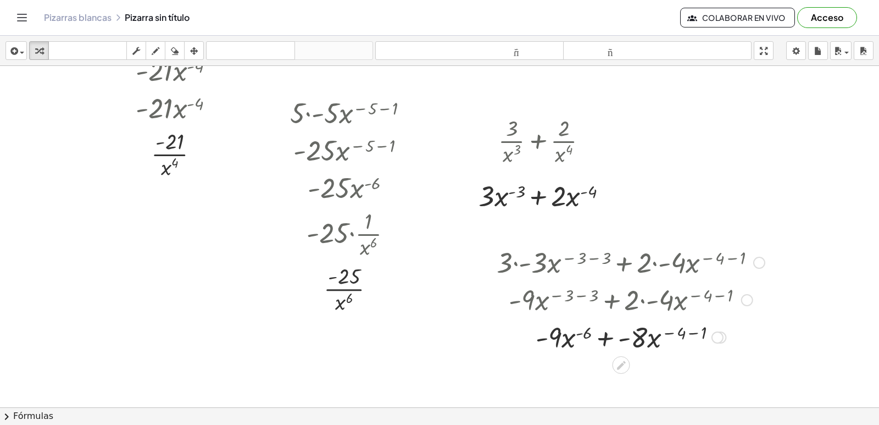
click at [676, 339] on div at bounding box center [630, 336] width 279 height 37
click at [676, 334] on div at bounding box center [630, 336] width 279 height 37
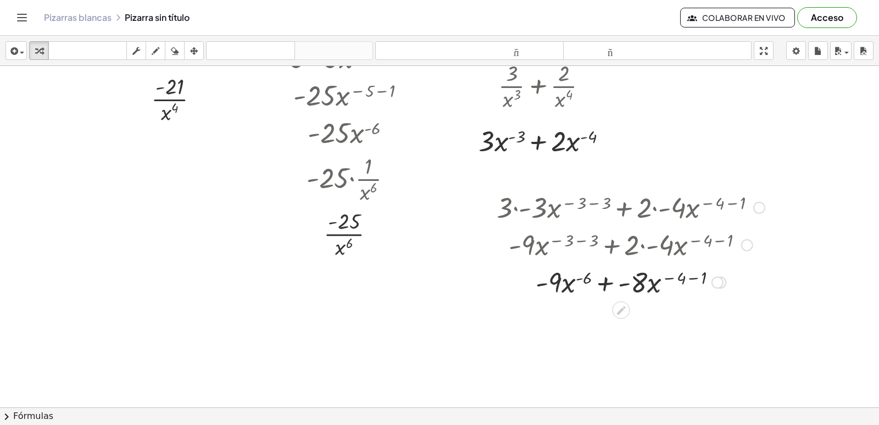
click at [676, 272] on div at bounding box center [630, 281] width 279 height 37
click at [677, 279] on div at bounding box center [630, 281] width 279 height 37
drag, startPoint x: 720, startPoint y: 282, endPoint x: 682, endPoint y: 279, distance: 37.5
click at [714, 283] on div at bounding box center [717, 282] width 12 height 12
click at [682, 279] on div at bounding box center [630, 281] width 279 height 37
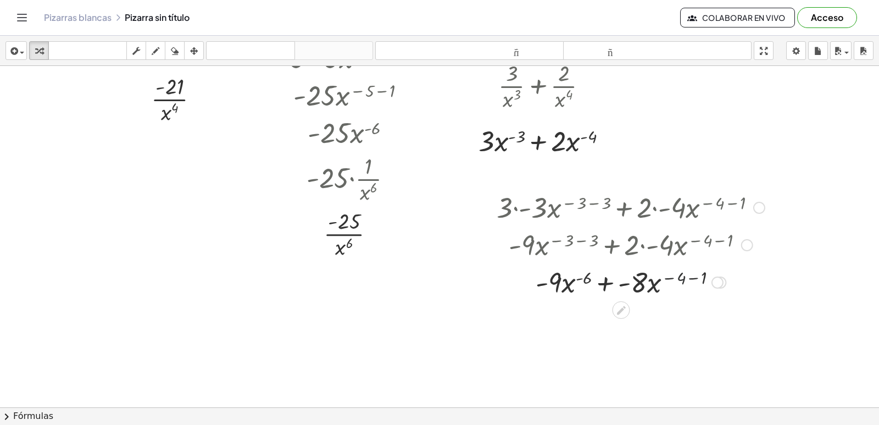
drag, startPoint x: 666, startPoint y: 282, endPoint x: 649, endPoint y: 285, distance: 16.6
click at [663, 283] on div at bounding box center [630, 281] width 279 height 37
drag, startPoint x: 649, startPoint y: 285, endPoint x: 626, endPoint y: 282, distance: 23.2
click at [644, 285] on div at bounding box center [630, 281] width 279 height 37
click at [623, 282] on div at bounding box center [630, 281] width 279 height 37
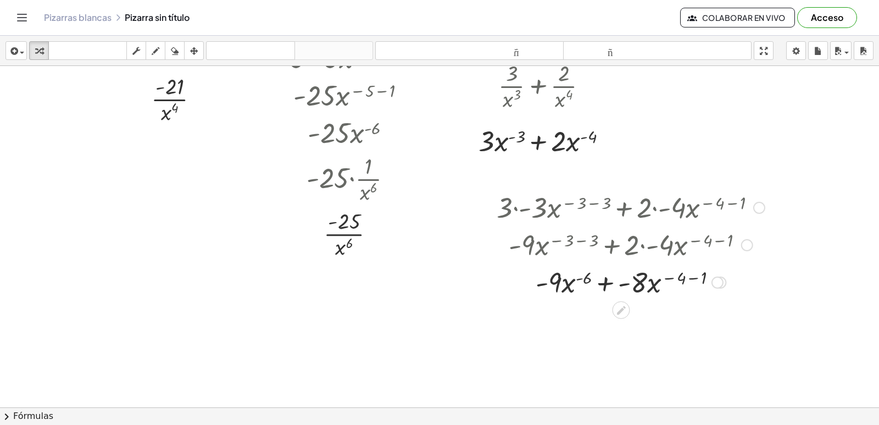
click at [675, 271] on div at bounding box center [630, 281] width 279 height 37
click at [660, 280] on div at bounding box center [630, 281] width 279 height 37
click at [609, 282] on div at bounding box center [630, 281] width 279 height 37
click at [587, 282] on div at bounding box center [630, 281] width 279 height 37
click at [578, 281] on div at bounding box center [630, 281] width 279 height 37
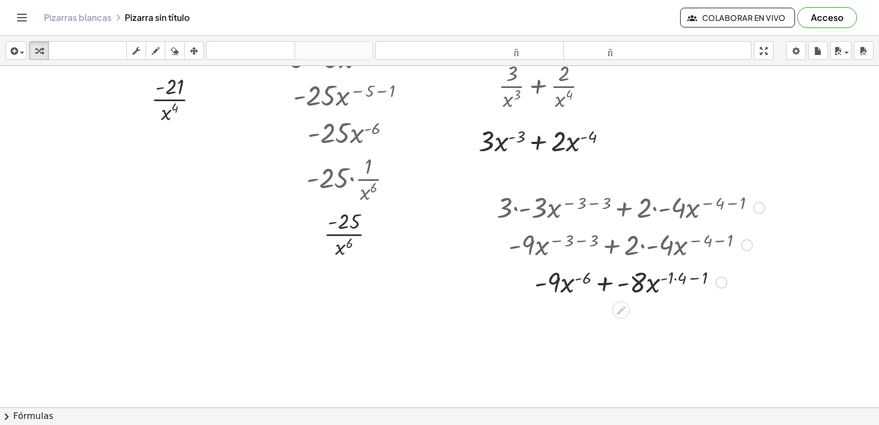
click at [680, 288] on div at bounding box center [630, 281] width 279 height 37
click at [680, 286] on div at bounding box center [630, 281] width 279 height 37
click at [679, 283] on div at bounding box center [630, 281] width 279 height 37
click at [678, 283] on div at bounding box center [630, 281] width 279 height 37
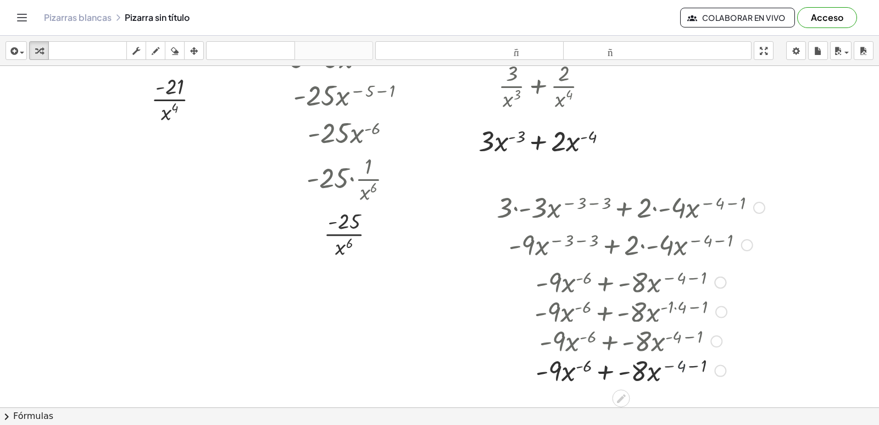
click at [701, 284] on div at bounding box center [630, 281] width 277 height 37
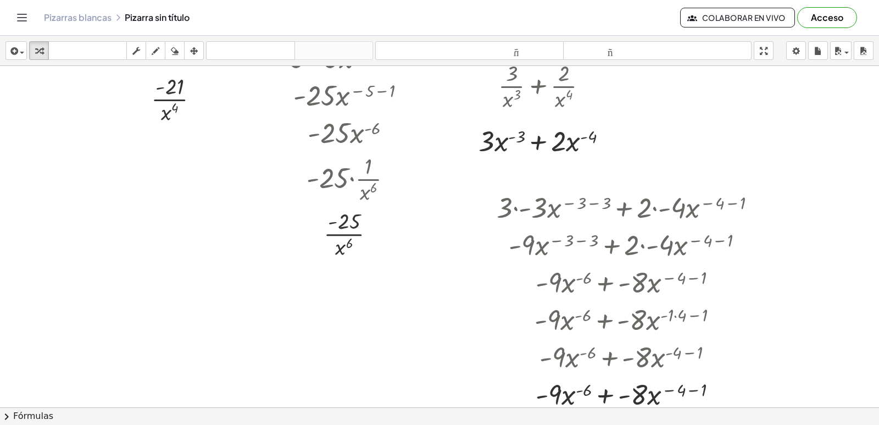
scroll to position [910, 0]
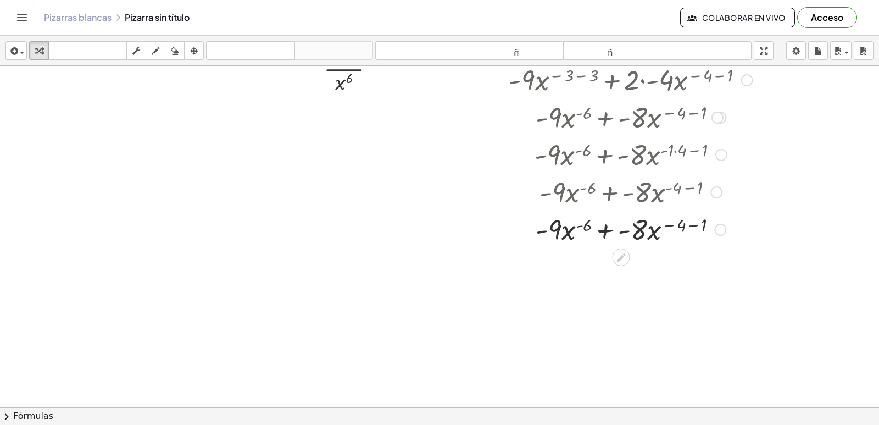
click at [686, 224] on div at bounding box center [630, 228] width 279 height 37
click at [698, 226] on div at bounding box center [630, 228] width 279 height 37
click at [696, 227] on div at bounding box center [630, 228] width 279 height 37
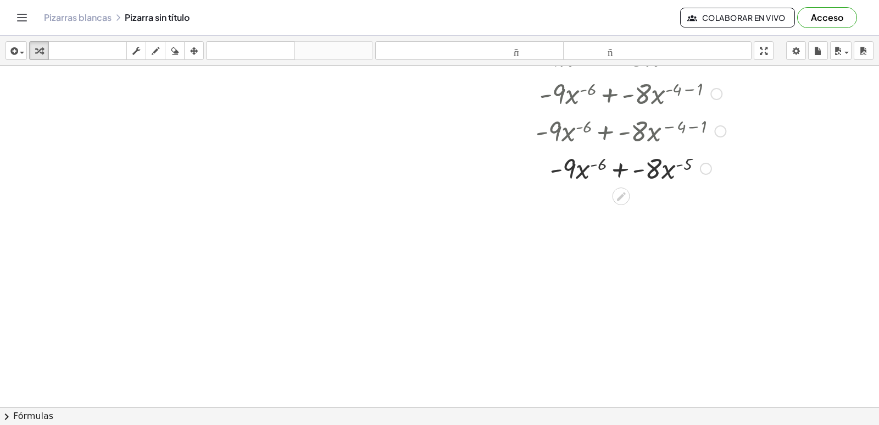
scroll to position [1020, 0]
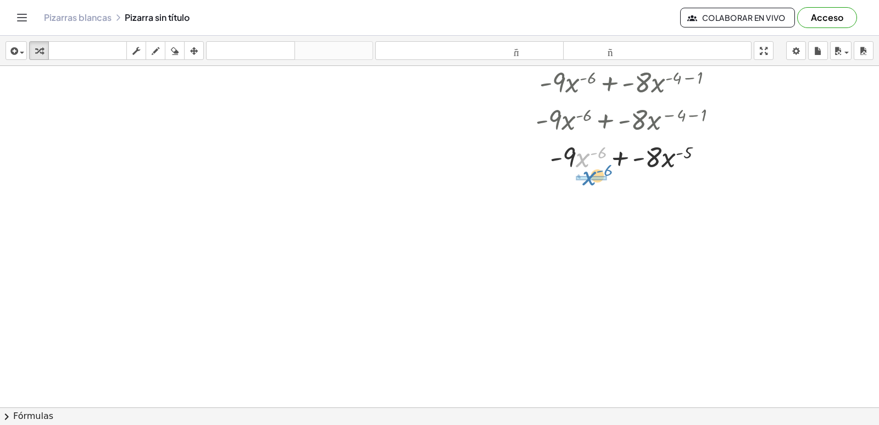
drag, startPoint x: 586, startPoint y: 157, endPoint x: 592, endPoint y: 174, distance: 18.3
click at [592, 174] on div at bounding box center [630, 155] width 279 height 37
drag, startPoint x: 570, startPoint y: 197, endPoint x: 596, endPoint y: 187, distance: 27.1
click at [596, 187] on div at bounding box center [630, 202] width 279 height 55
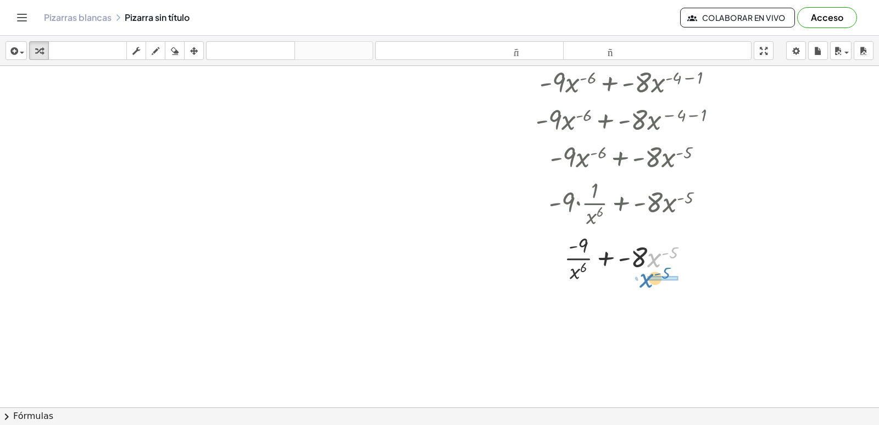
drag, startPoint x: 653, startPoint y: 264, endPoint x: 645, endPoint y: 283, distance: 21.2
click at [645, 283] on div at bounding box center [630, 257] width 279 height 55
drag, startPoint x: 643, startPoint y: 302, endPoint x: 673, endPoint y: 294, distance: 30.5
click at [673, 294] on div at bounding box center [630, 312] width 279 height 55
